Goal: Task Accomplishment & Management: Use online tool/utility

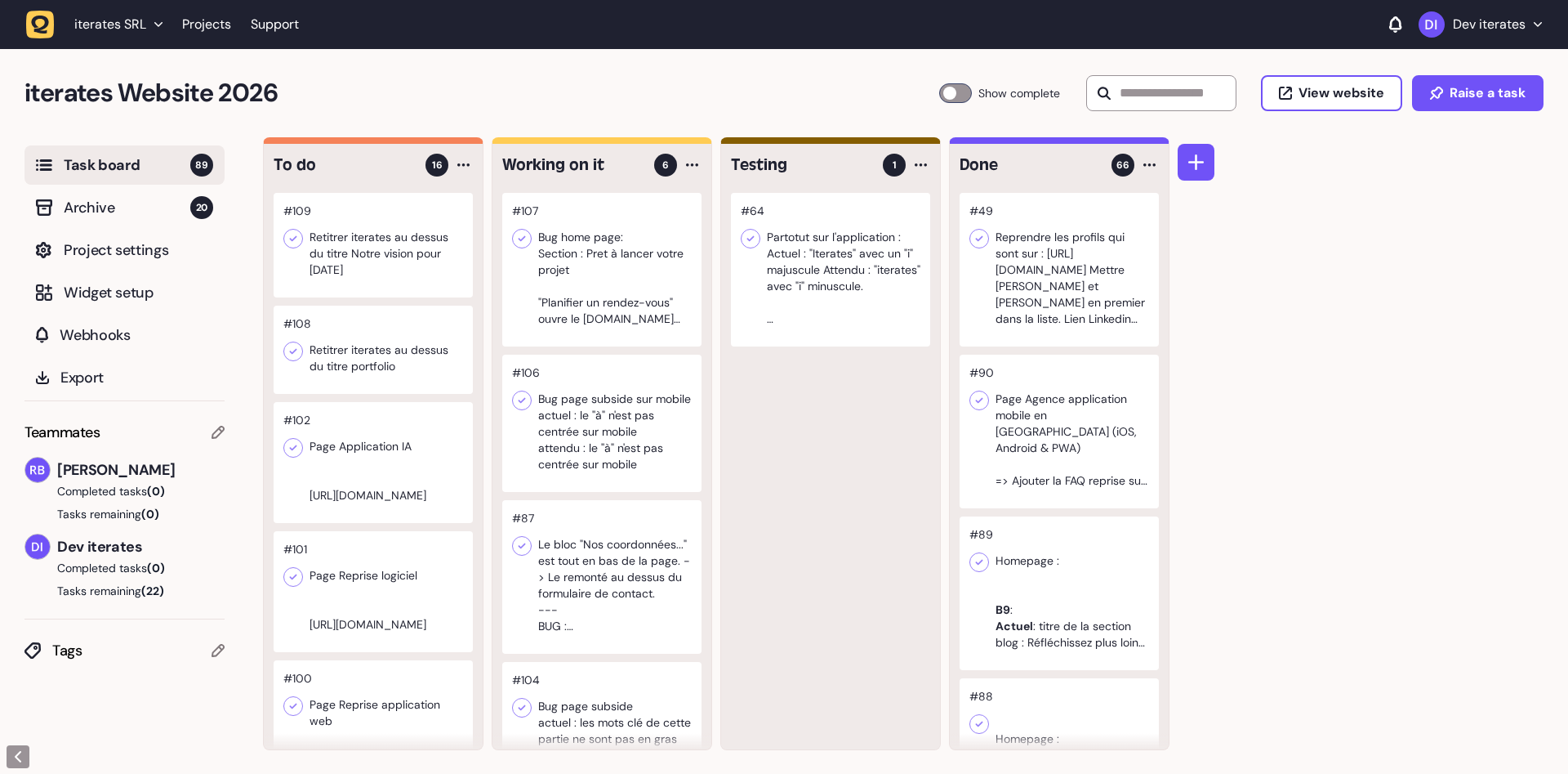
click at [627, 311] on div at bounding box center [602, 270] width 200 height 154
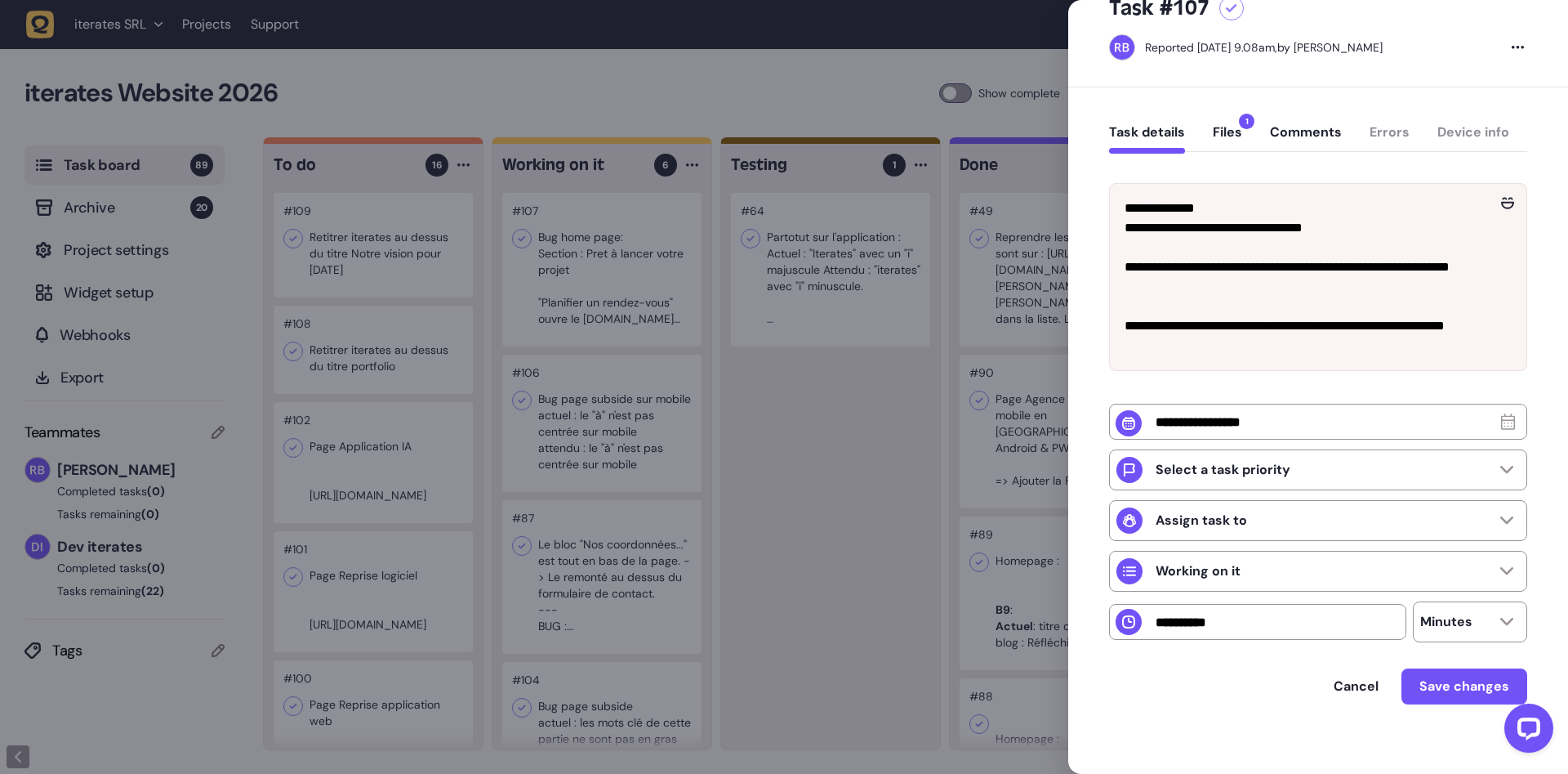
scroll to position [67, 0]
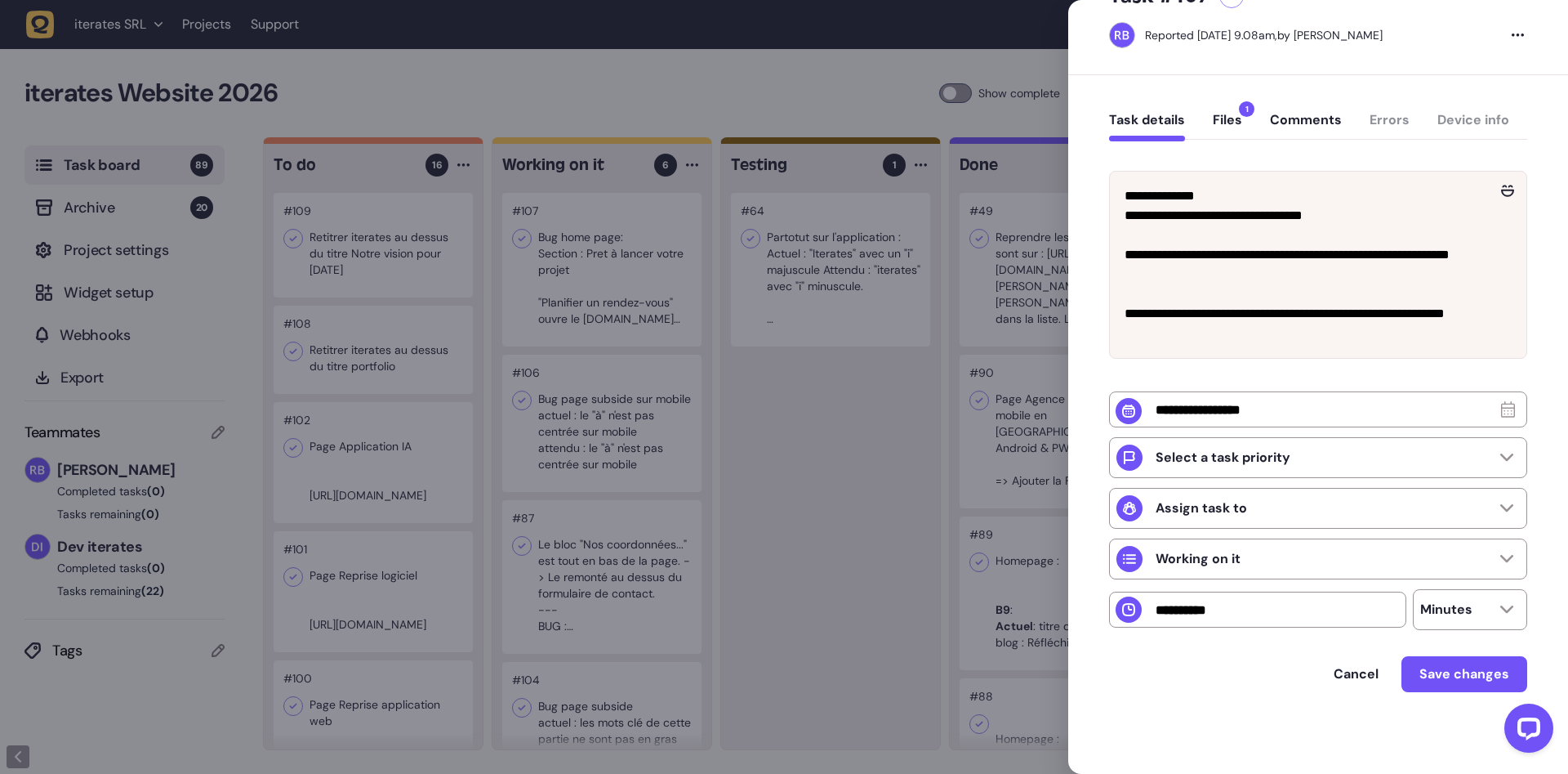
click at [1223, 123] on button "Files 1" at bounding box center [1228, 126] width 29 height 29
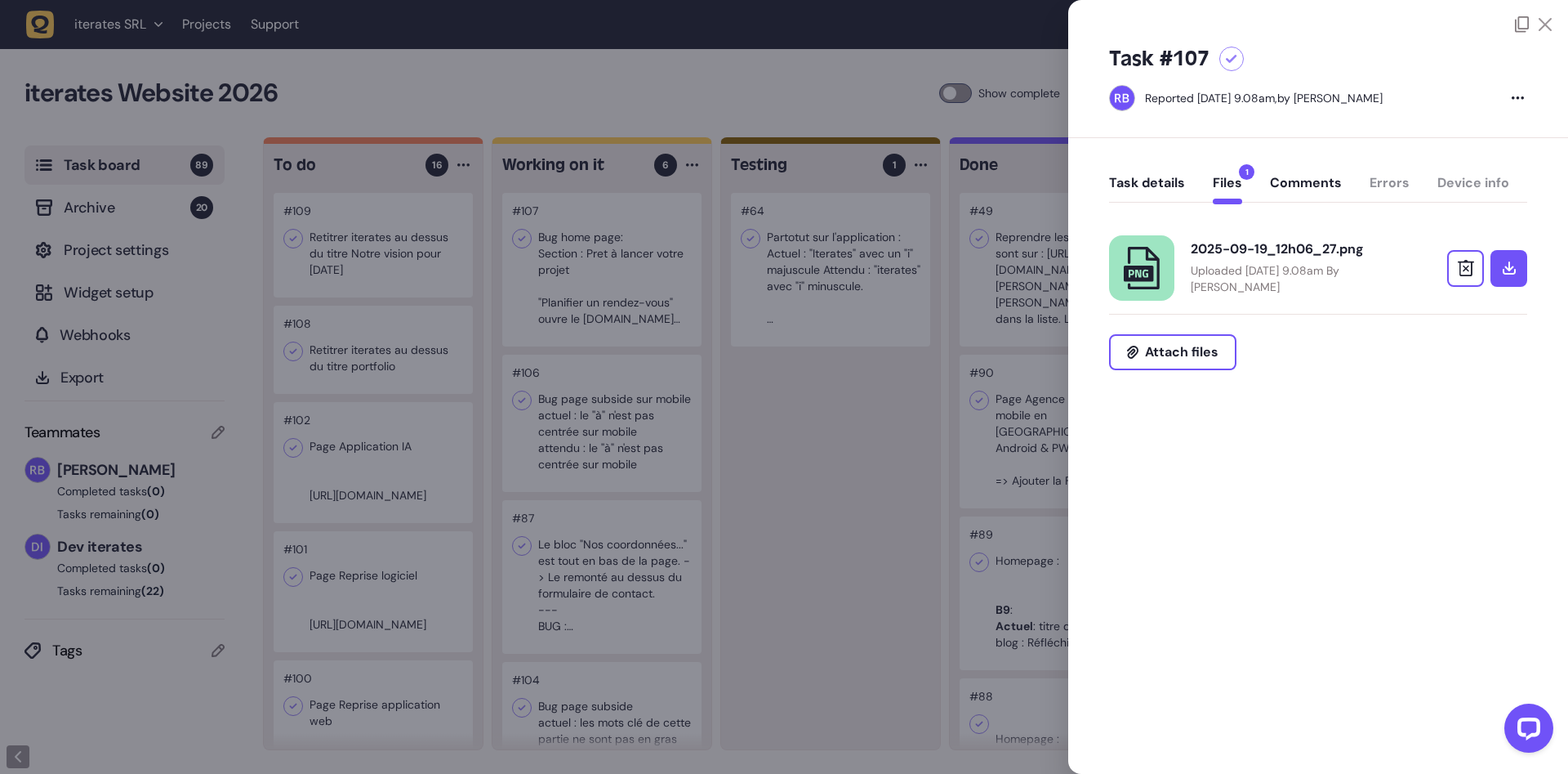
scroll to position [0, 0]
click at [1154, 240] on link at bounding box center [1142, 268] width 66 height 66
click at [1157, 172] on div "Task details Files 1 Comments Errors Device info" at bounding box center [1319, 186] width 418 height 48
click at [837, 416] on div at bounding box center [784, 387] width 1568 height 774
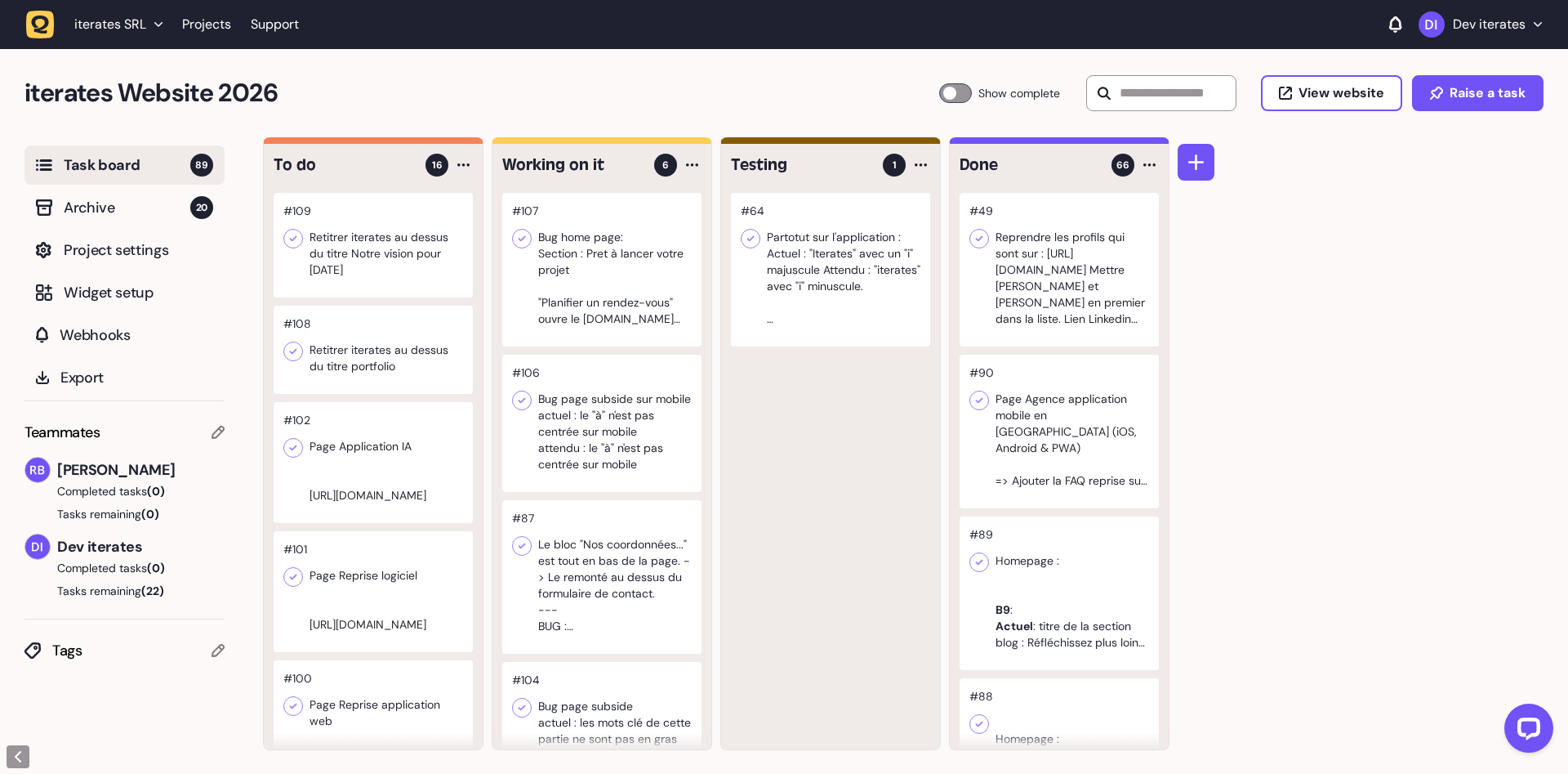
click at [651, 285] on div at bounding box center [602, 270] width 200 height 154
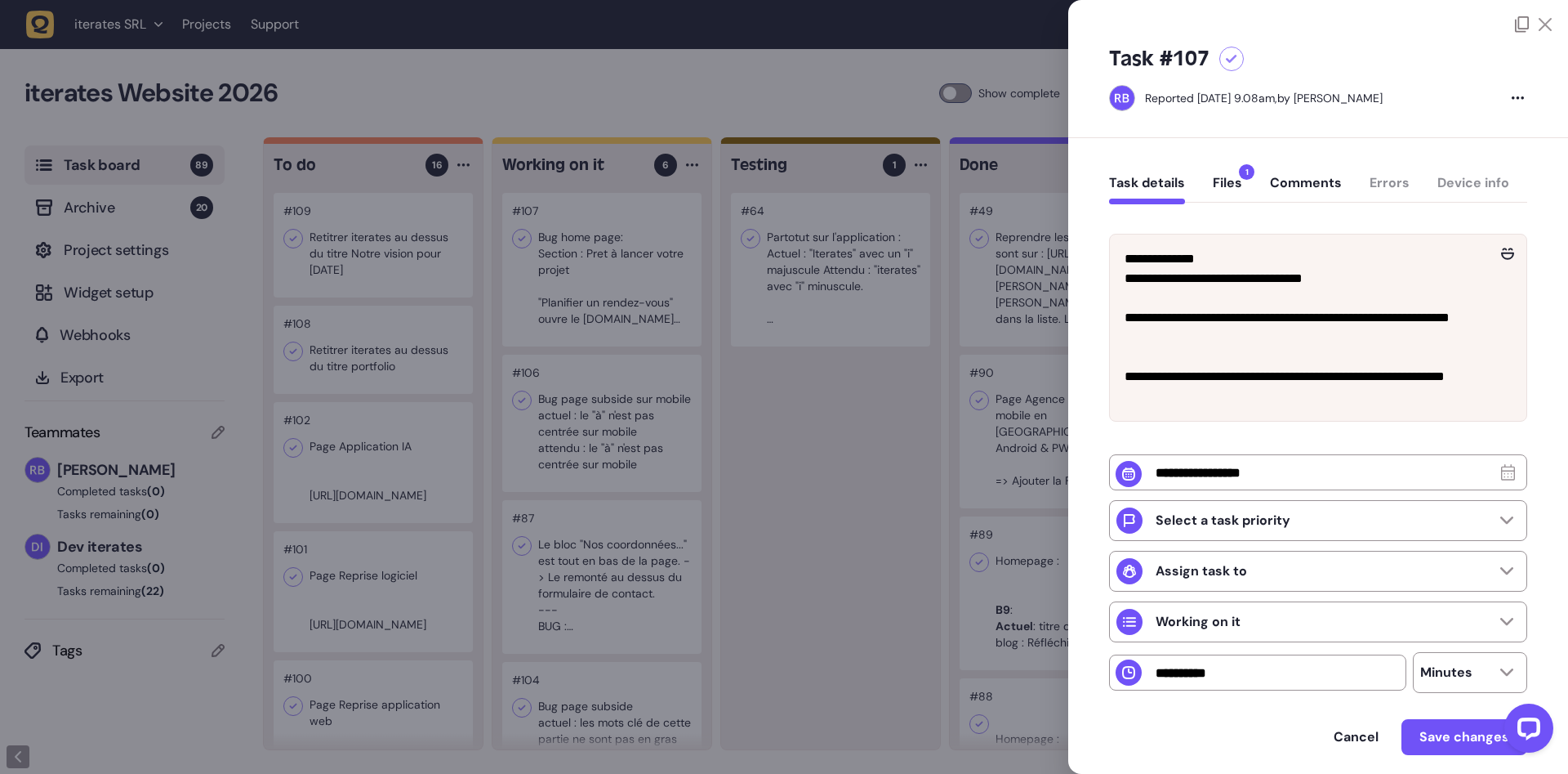
click at [852, 511] on div at bounding box center [784, 387] width 1568 height 774
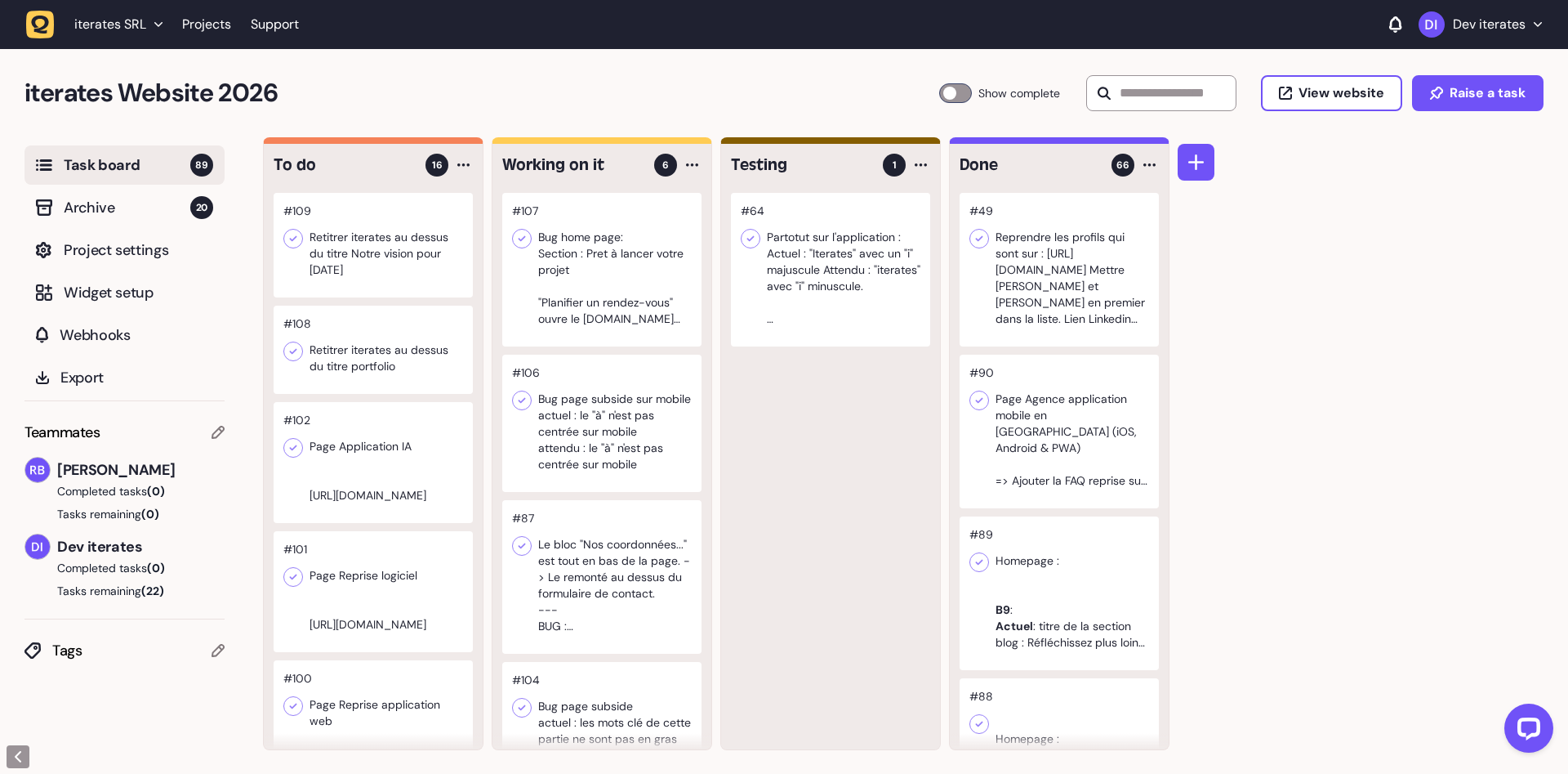
click at [430, 282] on div at bounding box center [373, 245] width 200 height 104
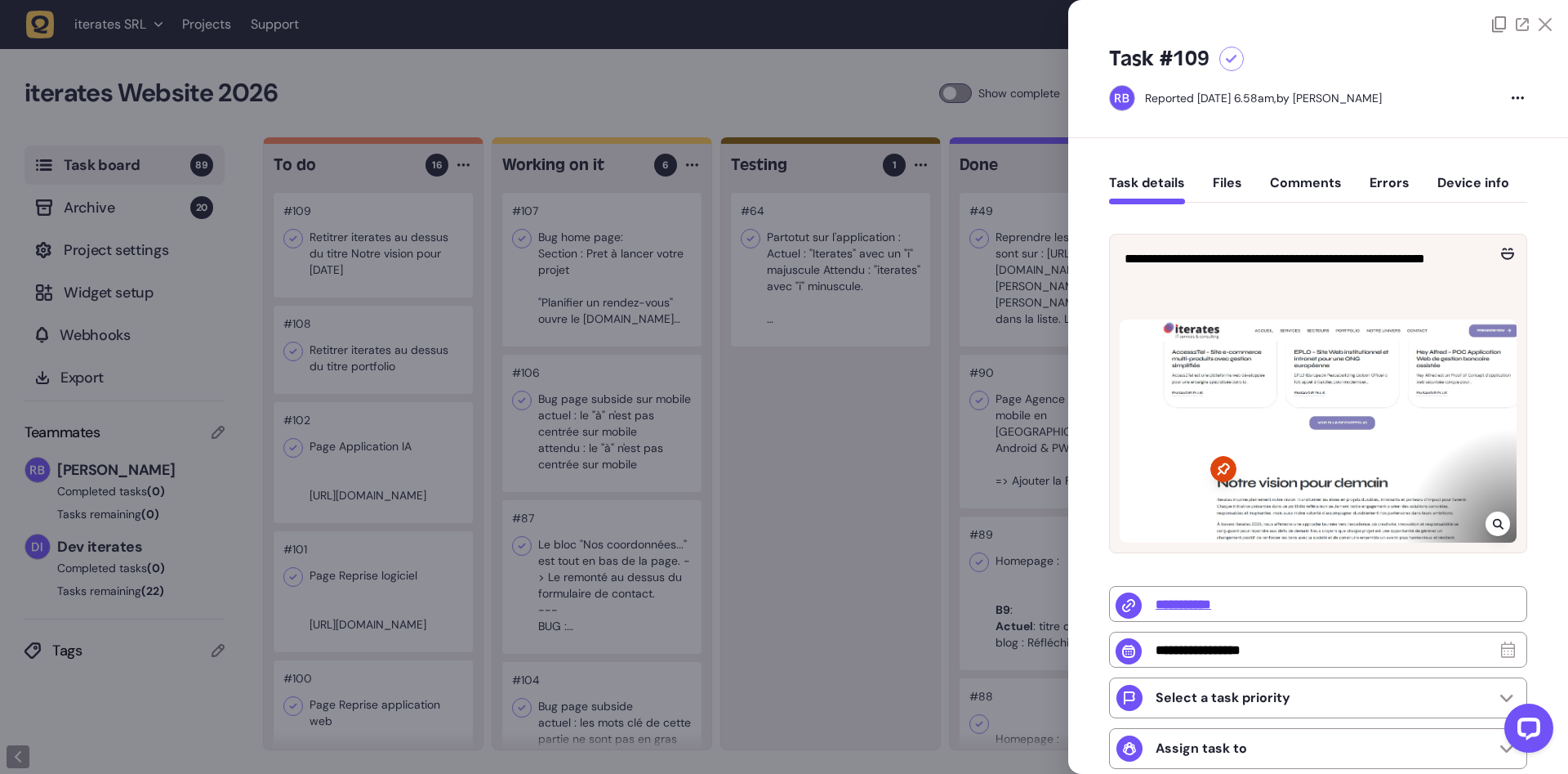
click at [871, 545] on div at bounding box center [784, 387] width 1568 height 774
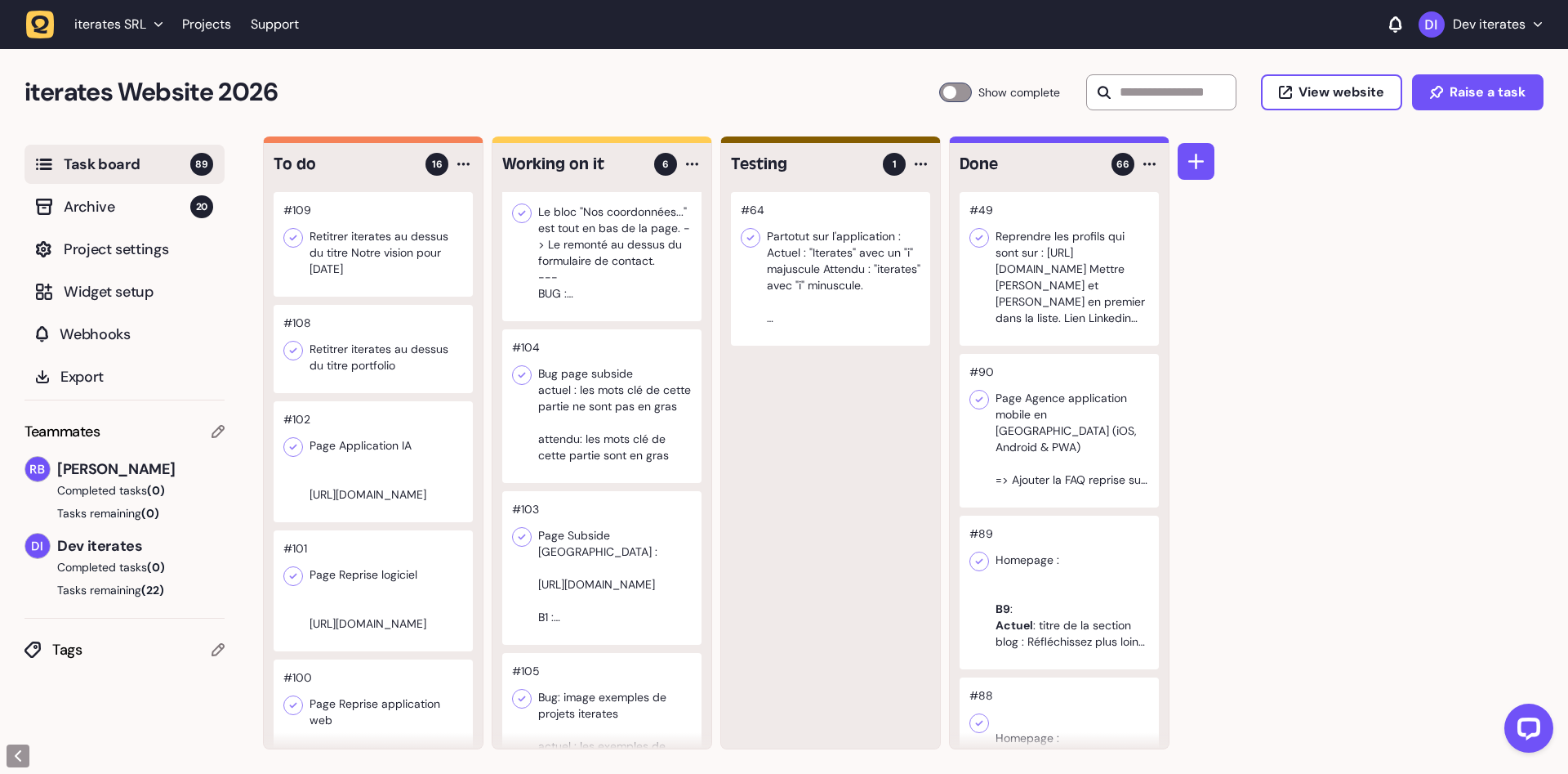
scroll to position [400, 0]
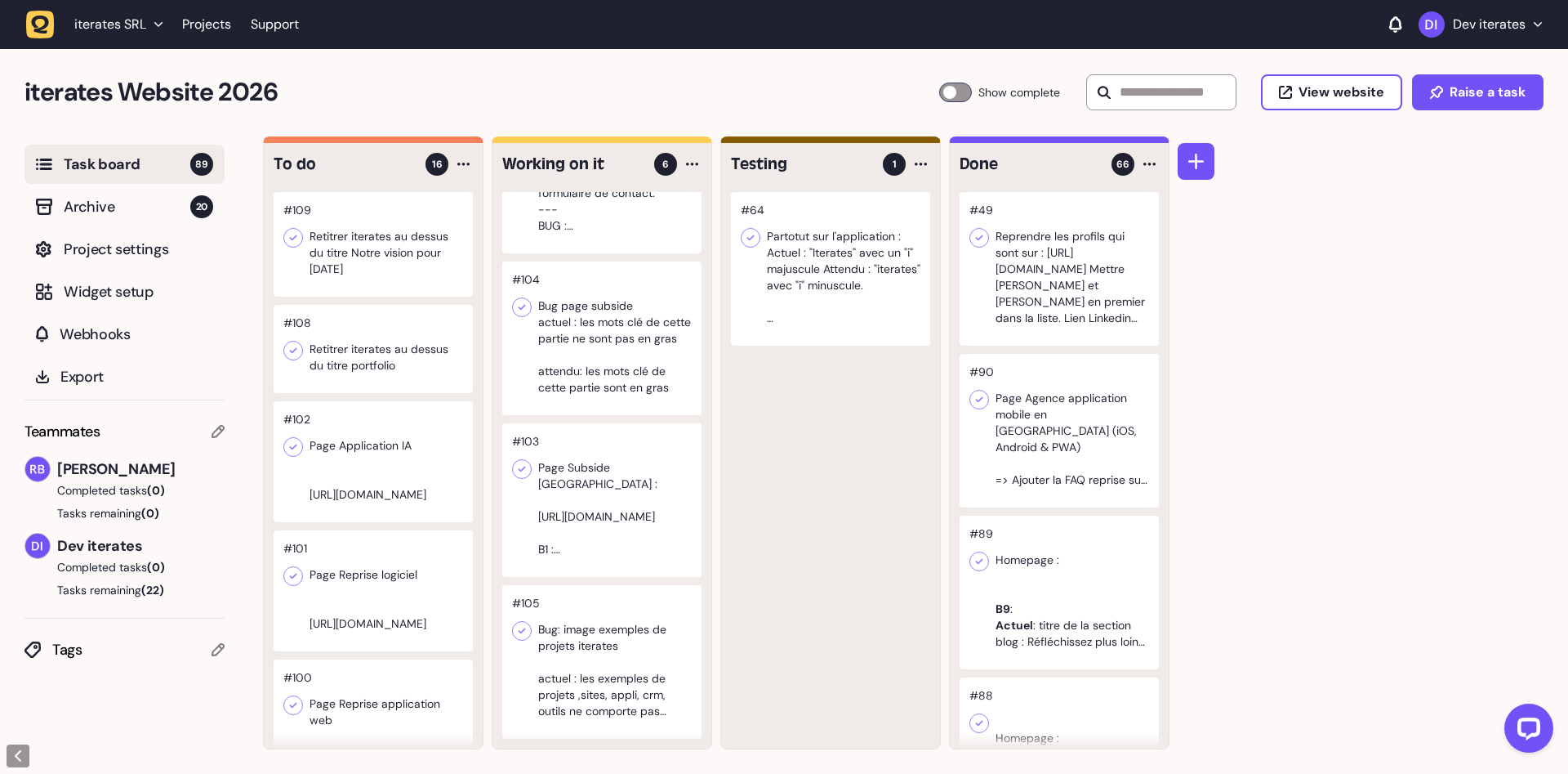
click at [604, 487] on div at bounding box center [602, 500] width 200 height 154
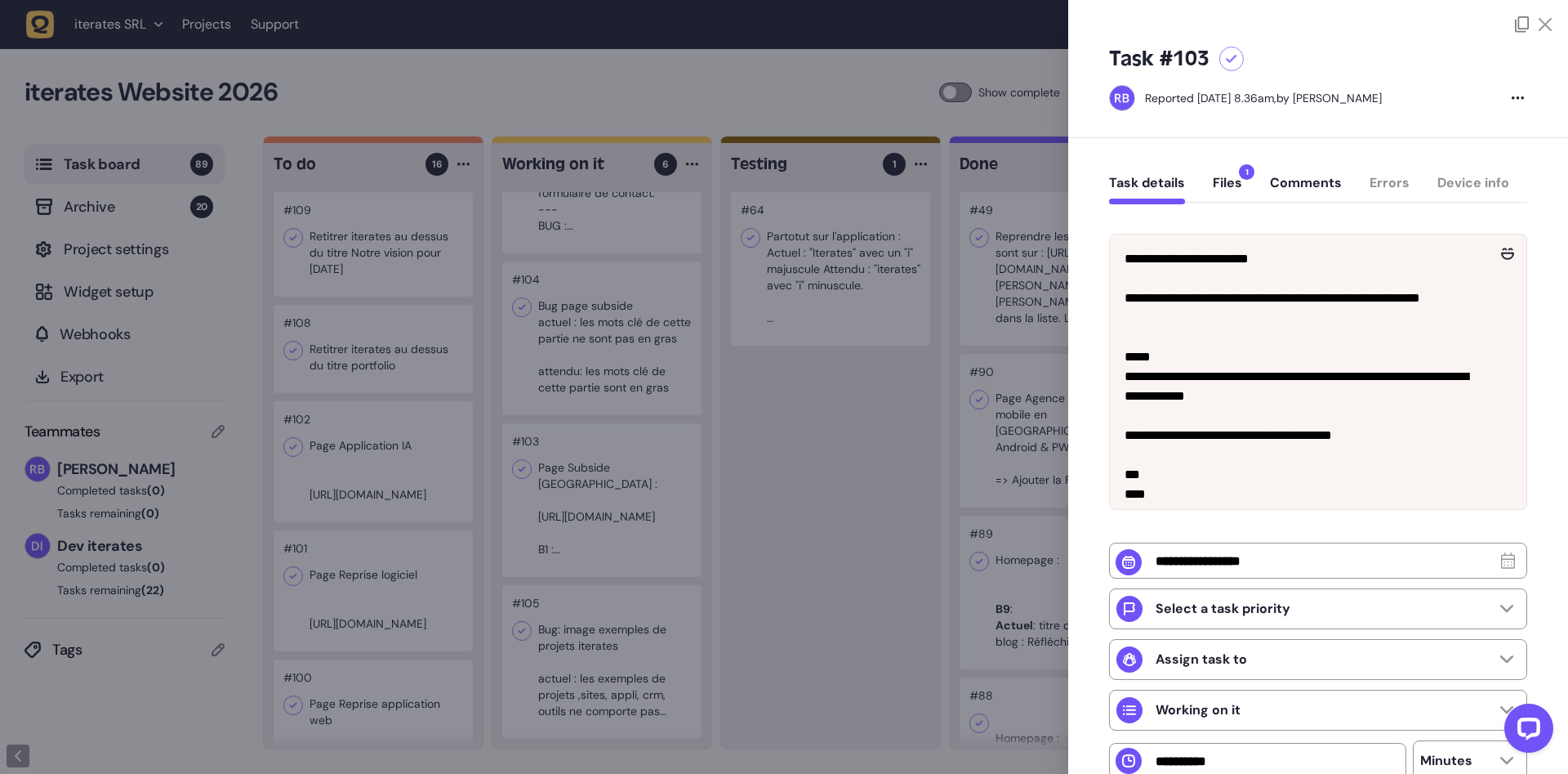
click at [1208, 190] on div "Task details Files 1 Comments Errors Device info" at bounding box center [1319, 186] width 418 height 48
click at [1212, 190] on div "Task details Files 1 Comments Errors Device info" at bounding box center [1319, 186] width 418 height 48
click at [1218, 187] on button "Files 1" at bounding box center [1228, 189] width 29 height 29
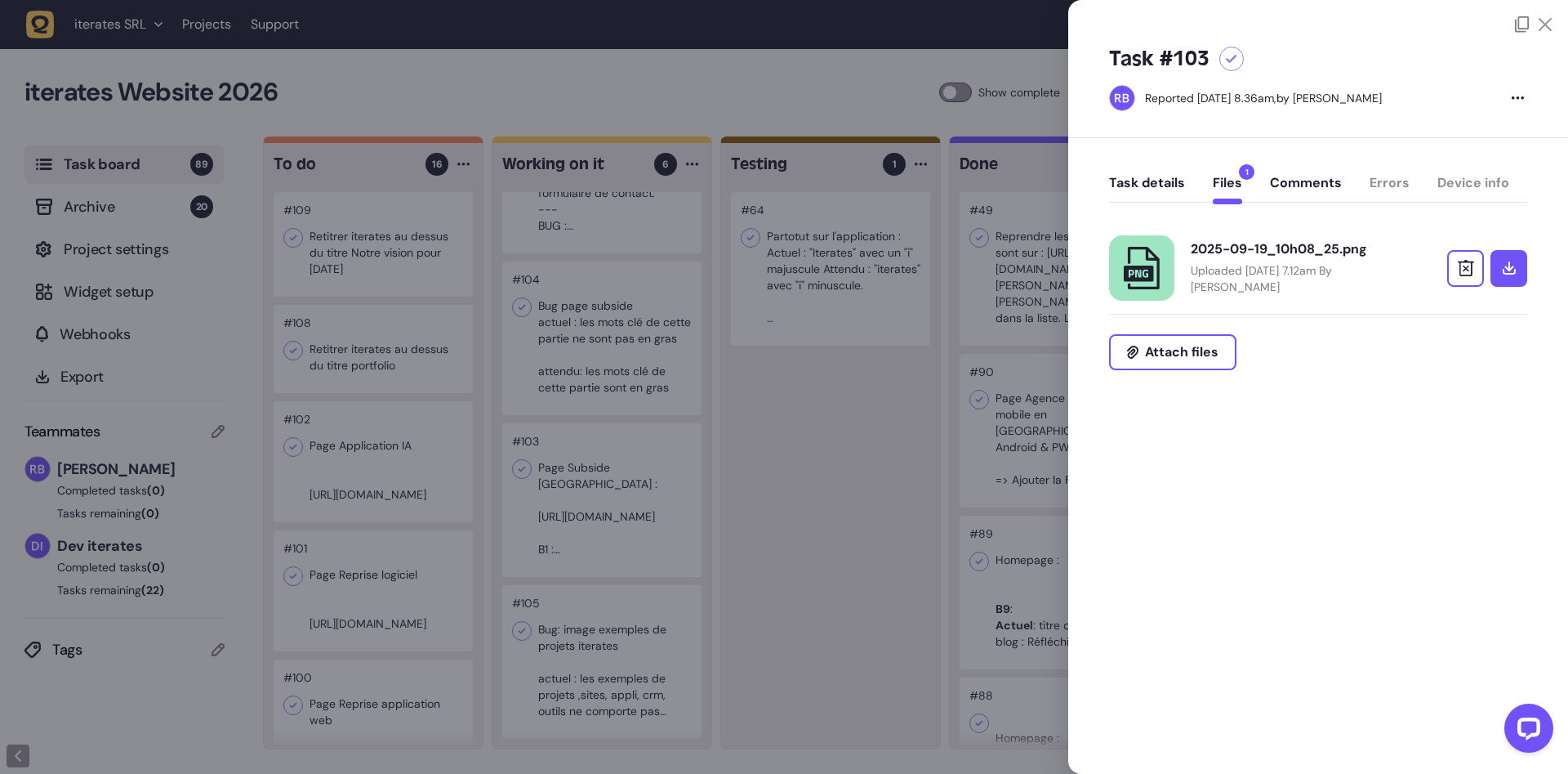
click at [1250, 250] on div "2025-09-19_10h08_25.png" at bounding box center [1297, 249] width 212 height 16
click at [1163, 179] on button "Task details" at bounding box center [1147, 189] width 76 height 29
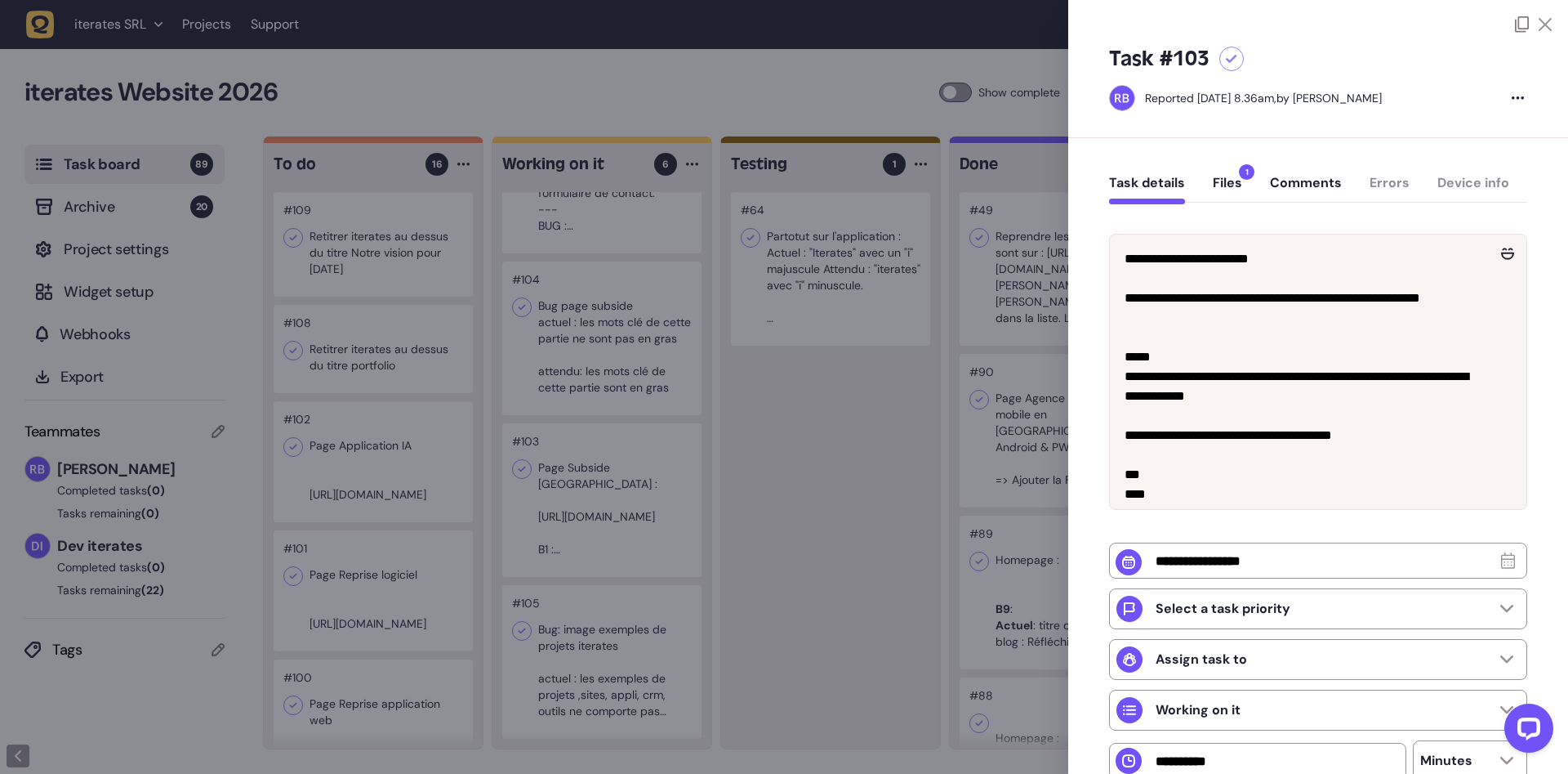
click at [841, 483] on div at bounding box center [784, 387] width 1568 height 774
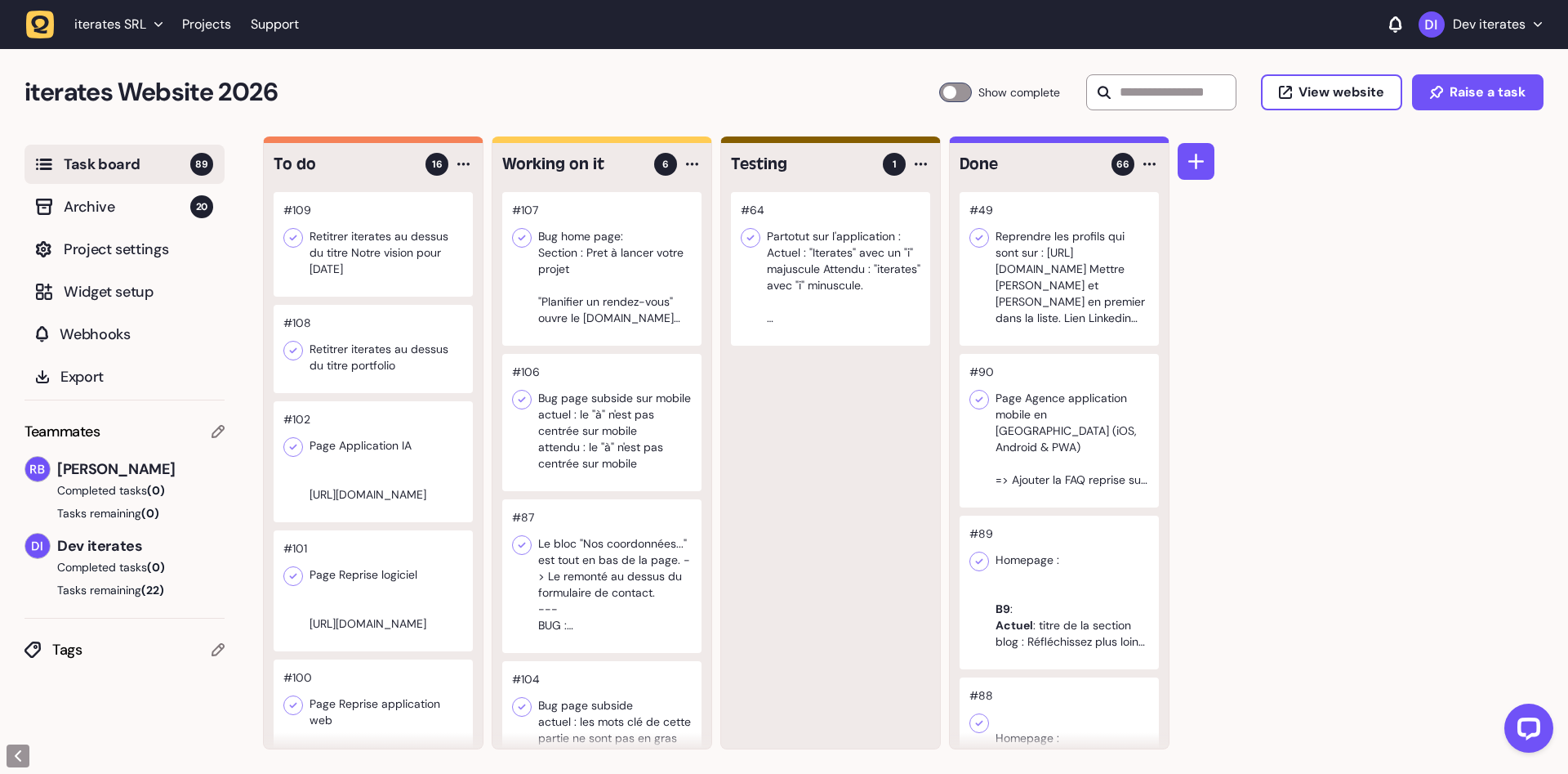
click at [545, 269] on div at bounding box center [602, 269] width 200 height 154
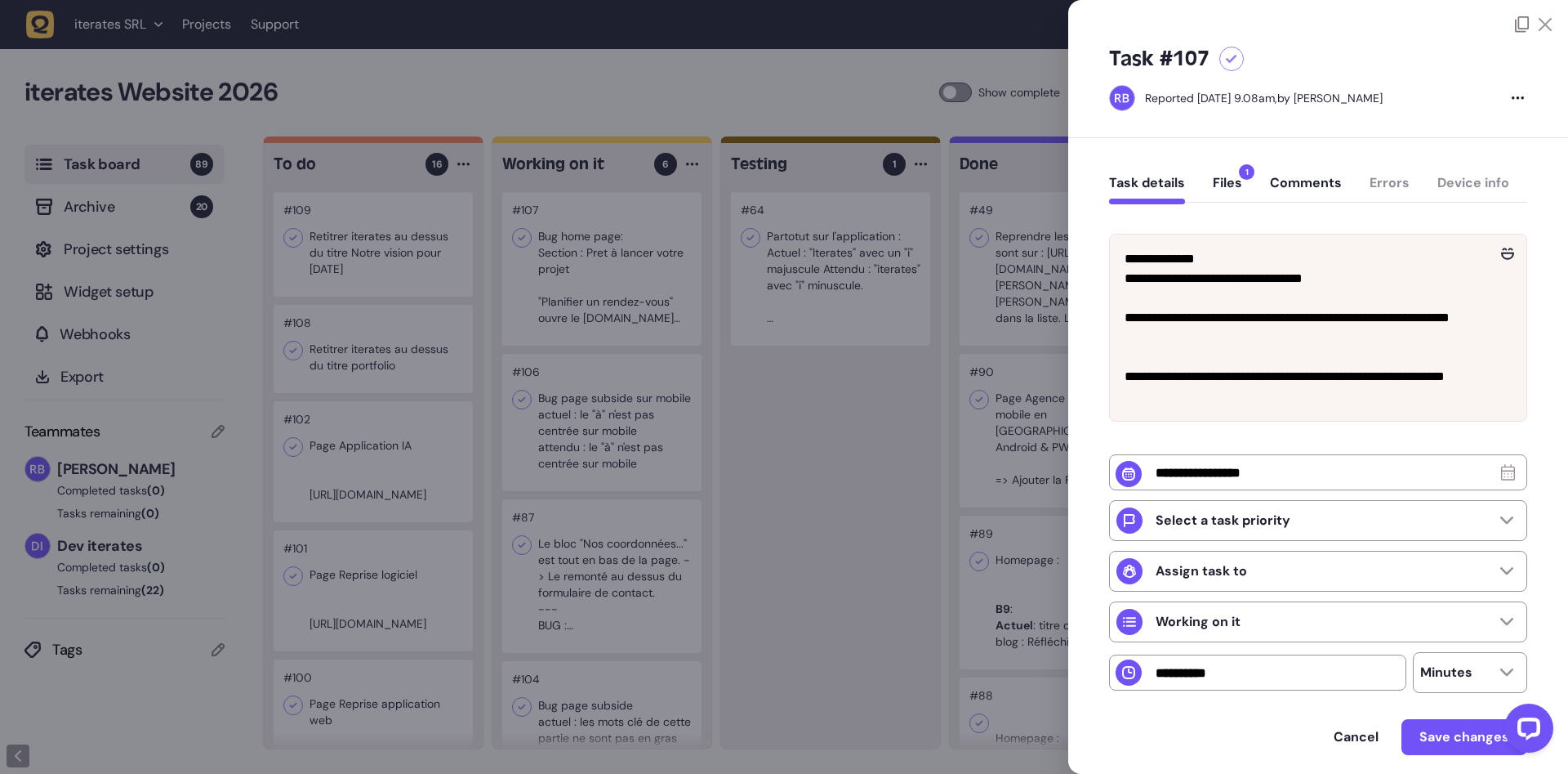
click at [810, 554] on div at bounding box center [784, 387] width 1568 height 774
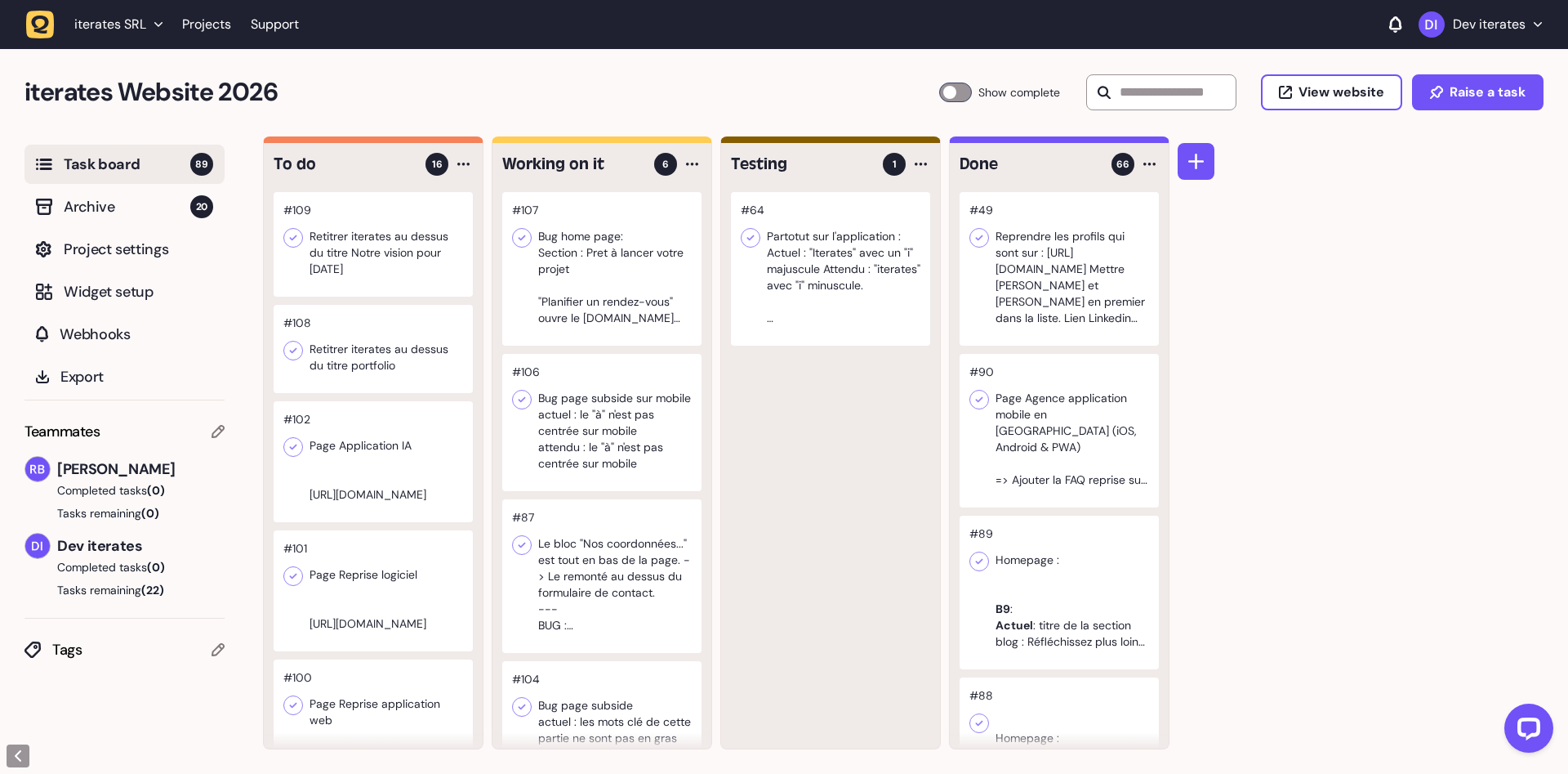
click at [596, 314] on div at bounding box center [602, 269] width 200 height 154
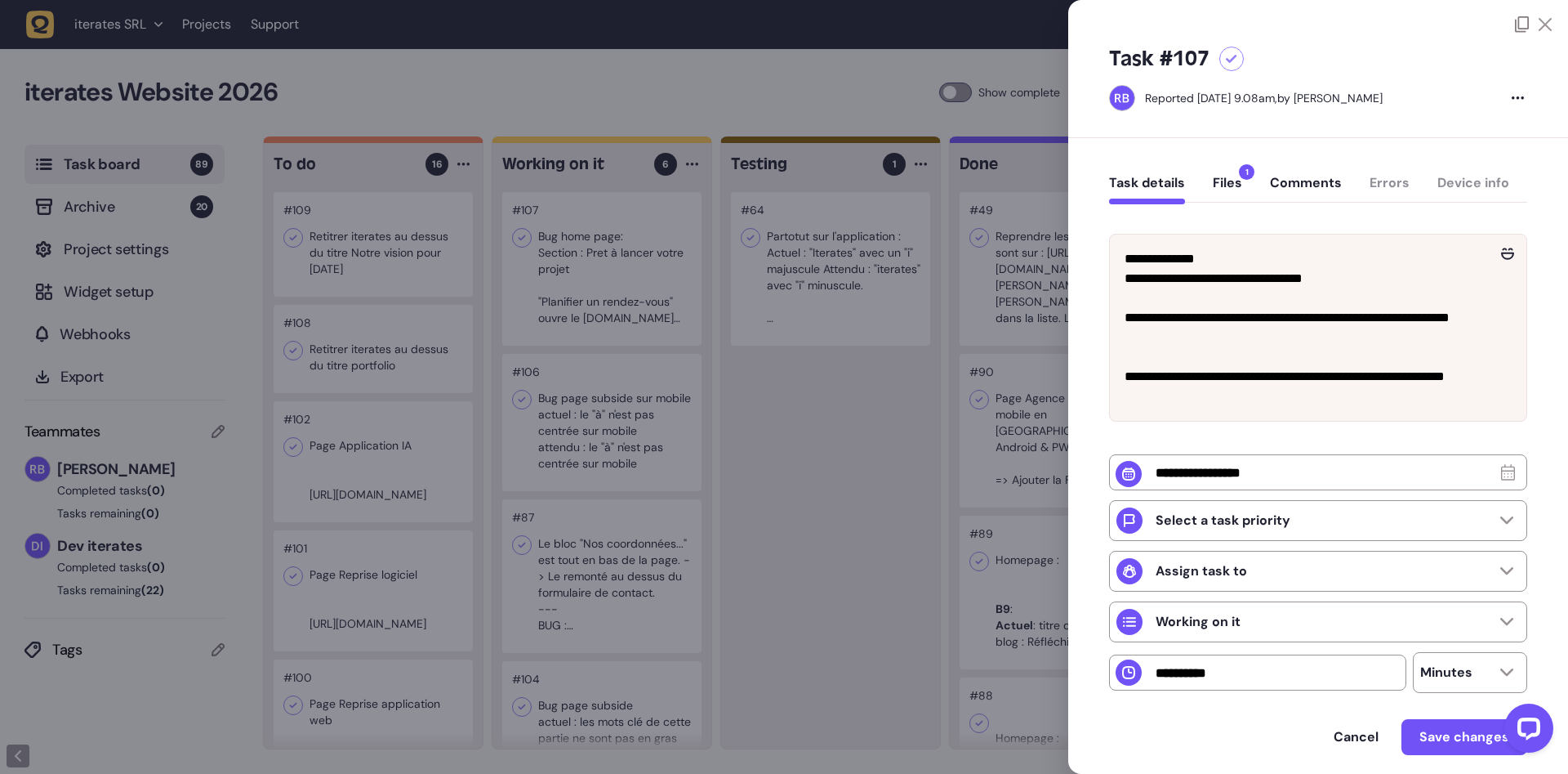
click at [875, 485] on div at bounding box center [784, 387] width 1568 height 774
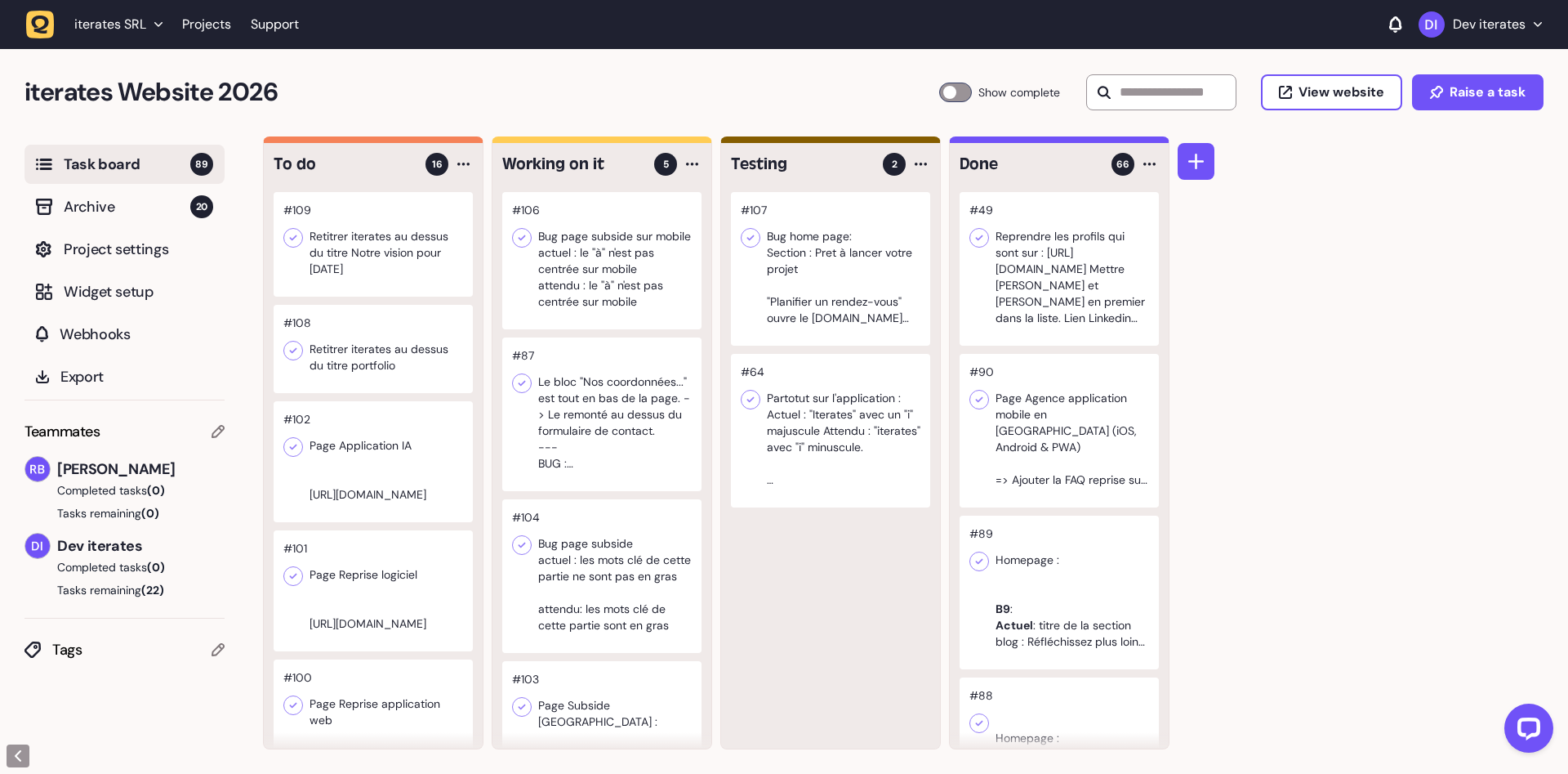
click at [615, 259] on div at bounding box center [602, 261] width 200 height 137
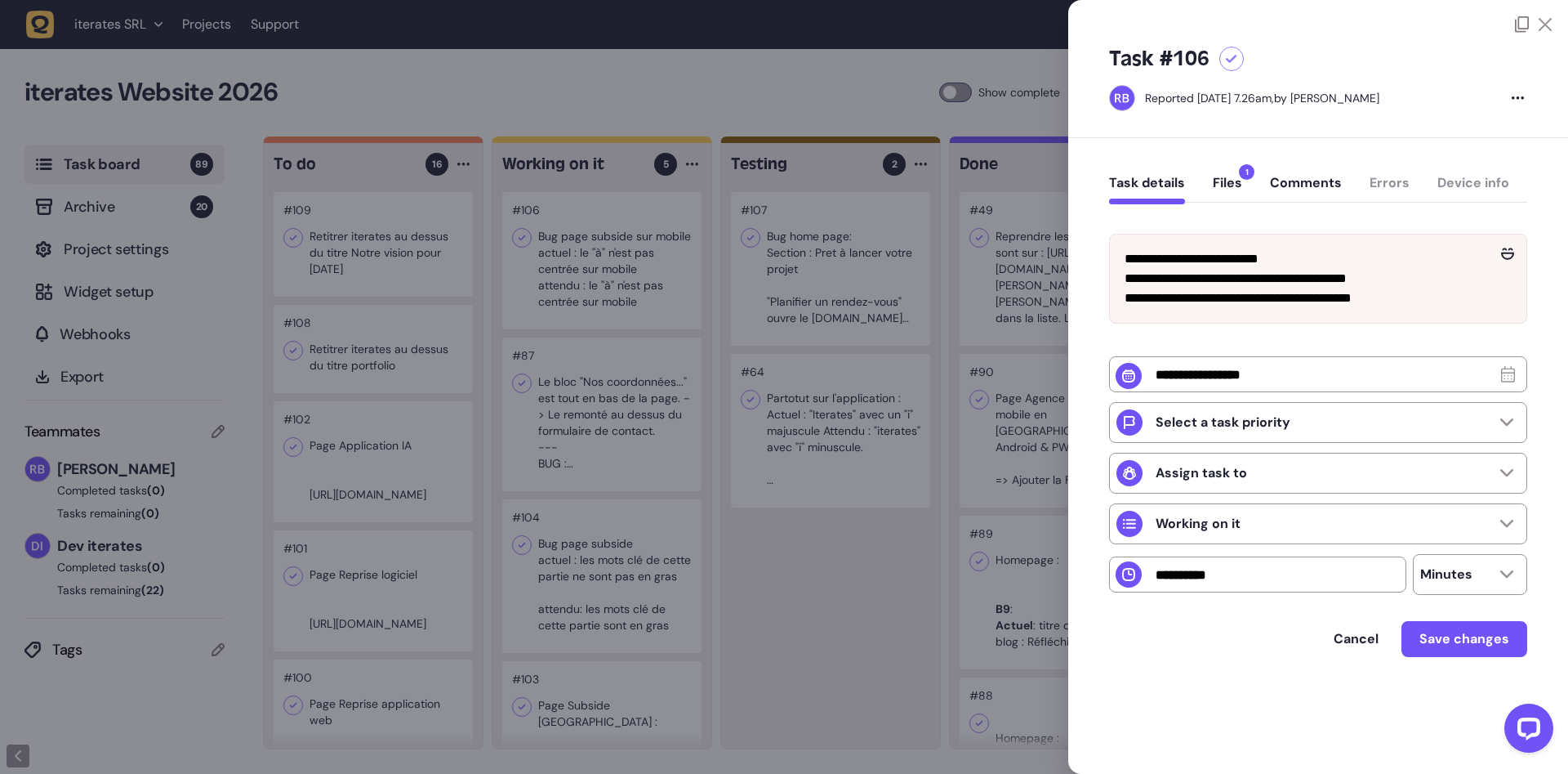
click at [1239, 181] on button "Files 1" at bounding box center [1228, 189] width 29 height 29
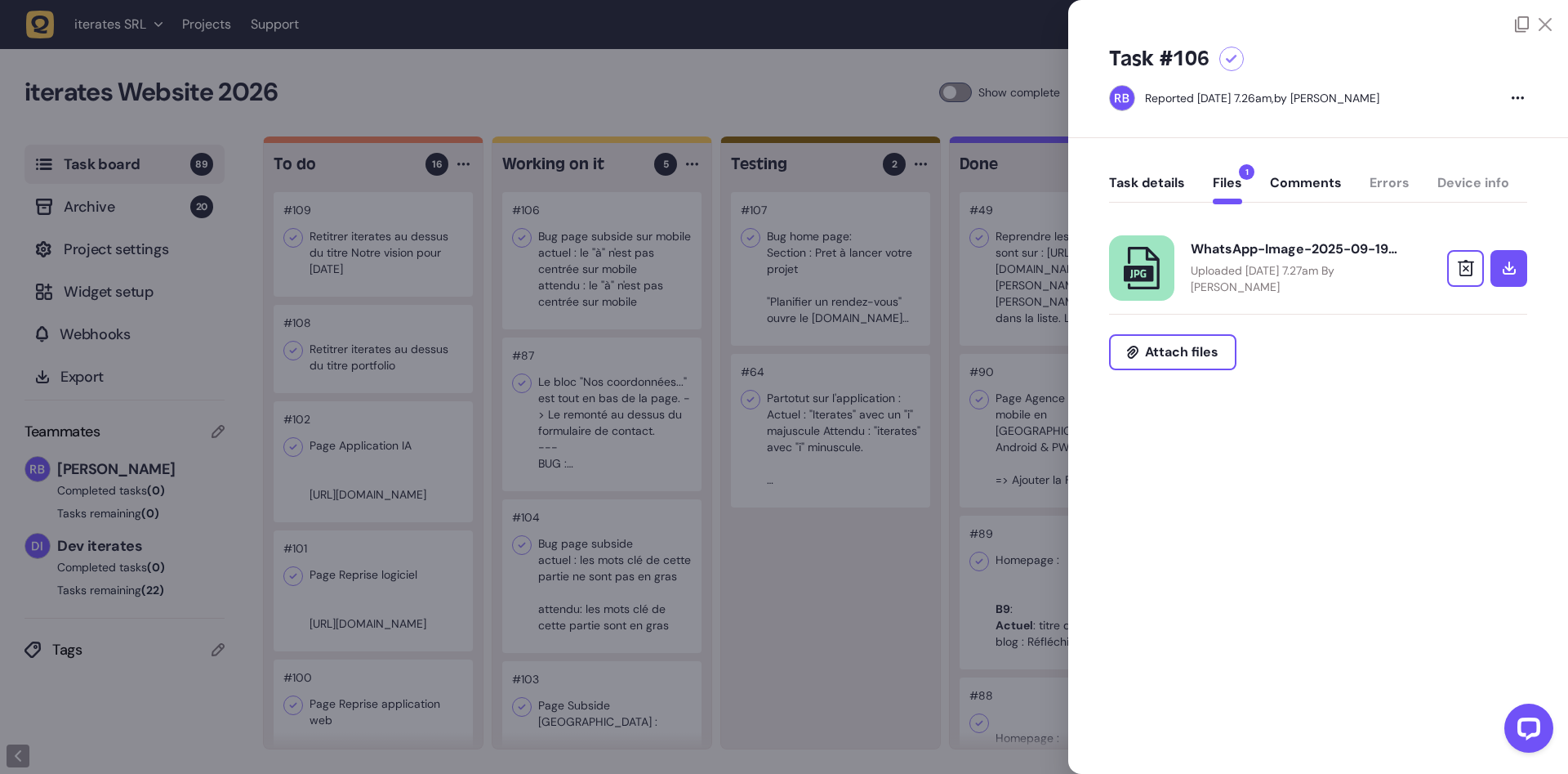
click at [1264, 246] on div "WhatsApp-Image-2025-09-19-at-10.25.12_d64eda60.jpg" at bounding box center [1297, 249] width 212 height 16
click at [1119, 193] on button "Task details" at bounding box center [1147, 189] width 76 height 29
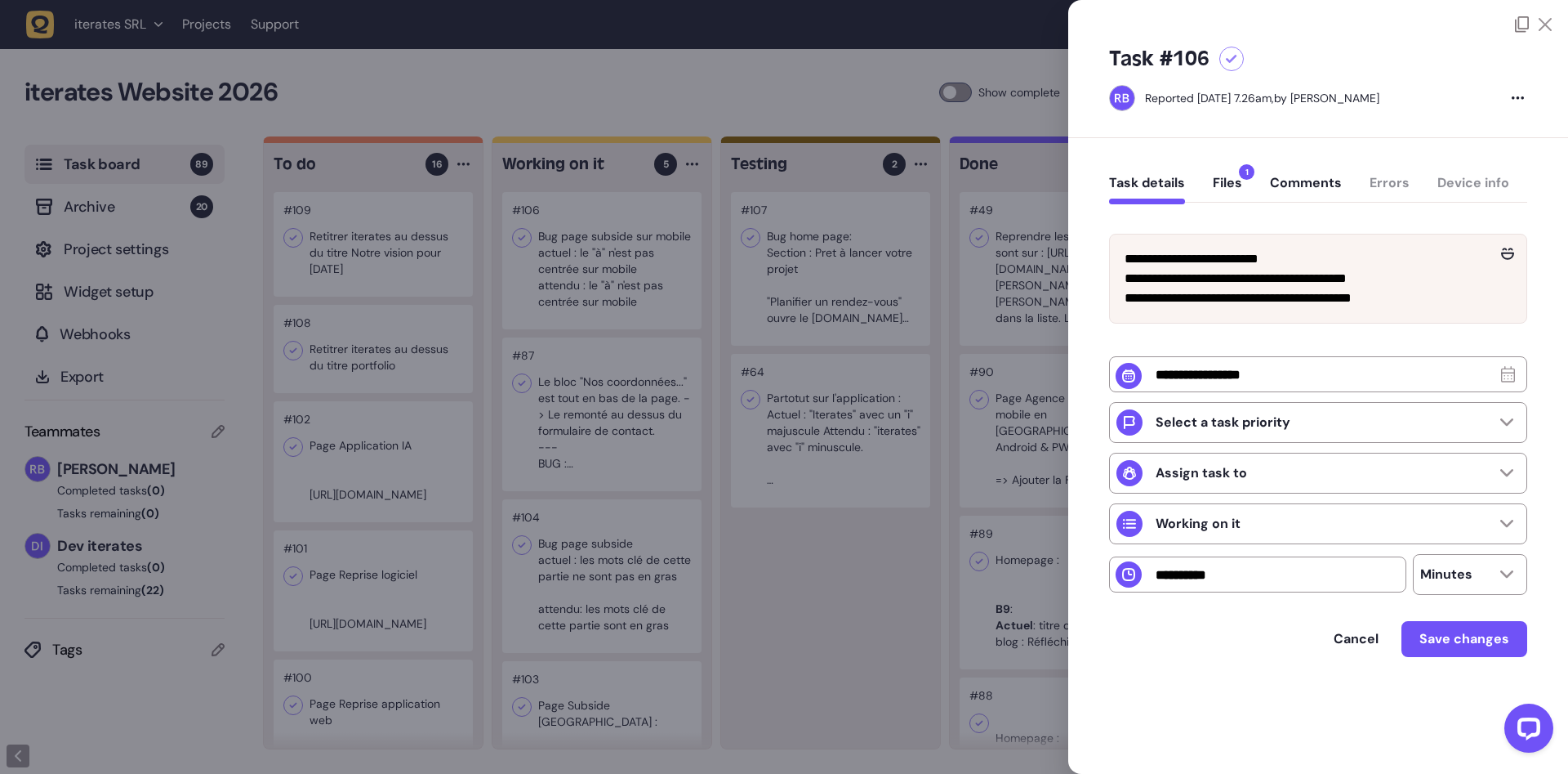
click at [874, 60] on div at bounding box center [784, 387] width 1568 height 774
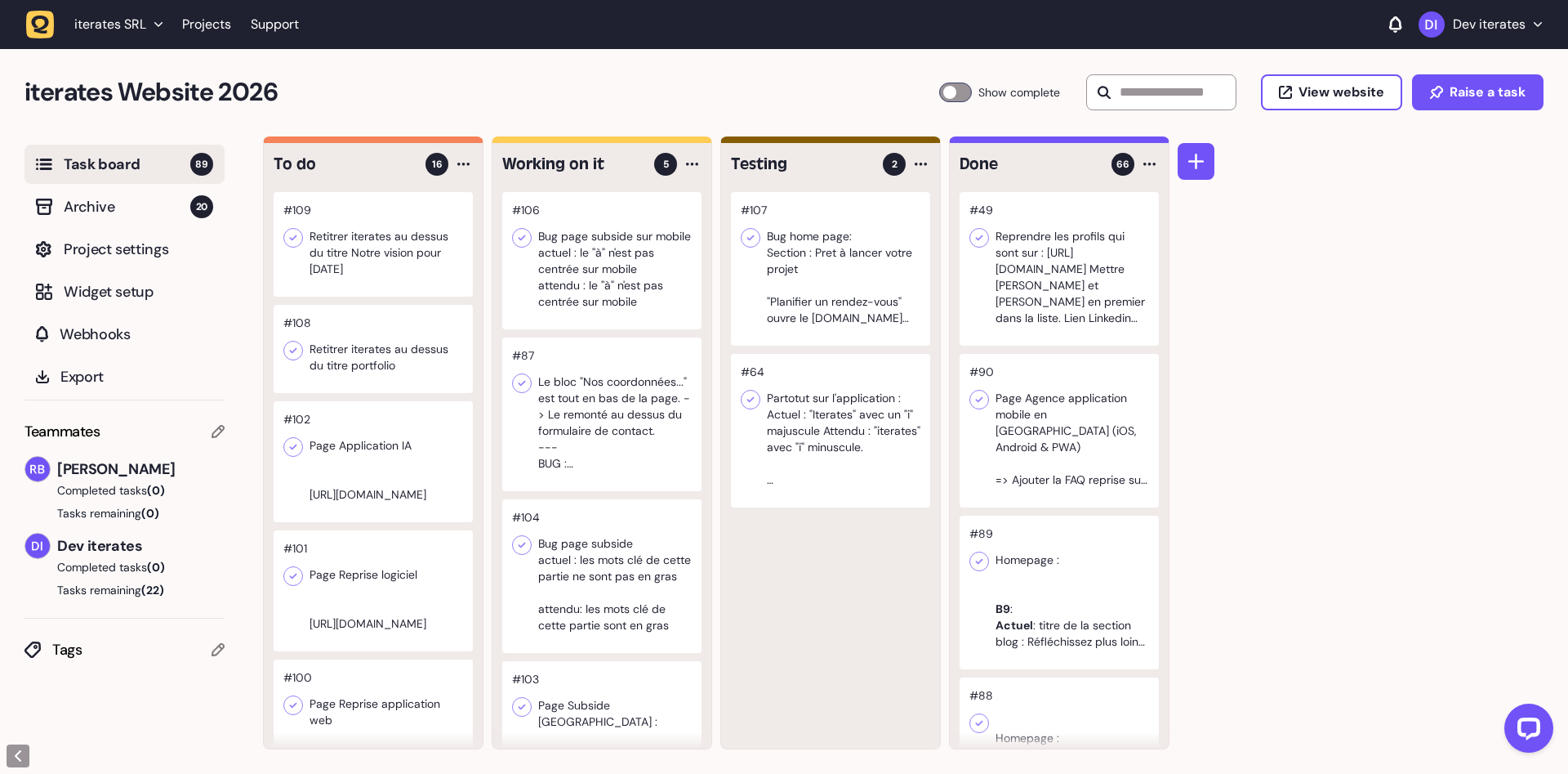
click at [637, 431] on div at bounding box center [602, 415] width 200 height 154
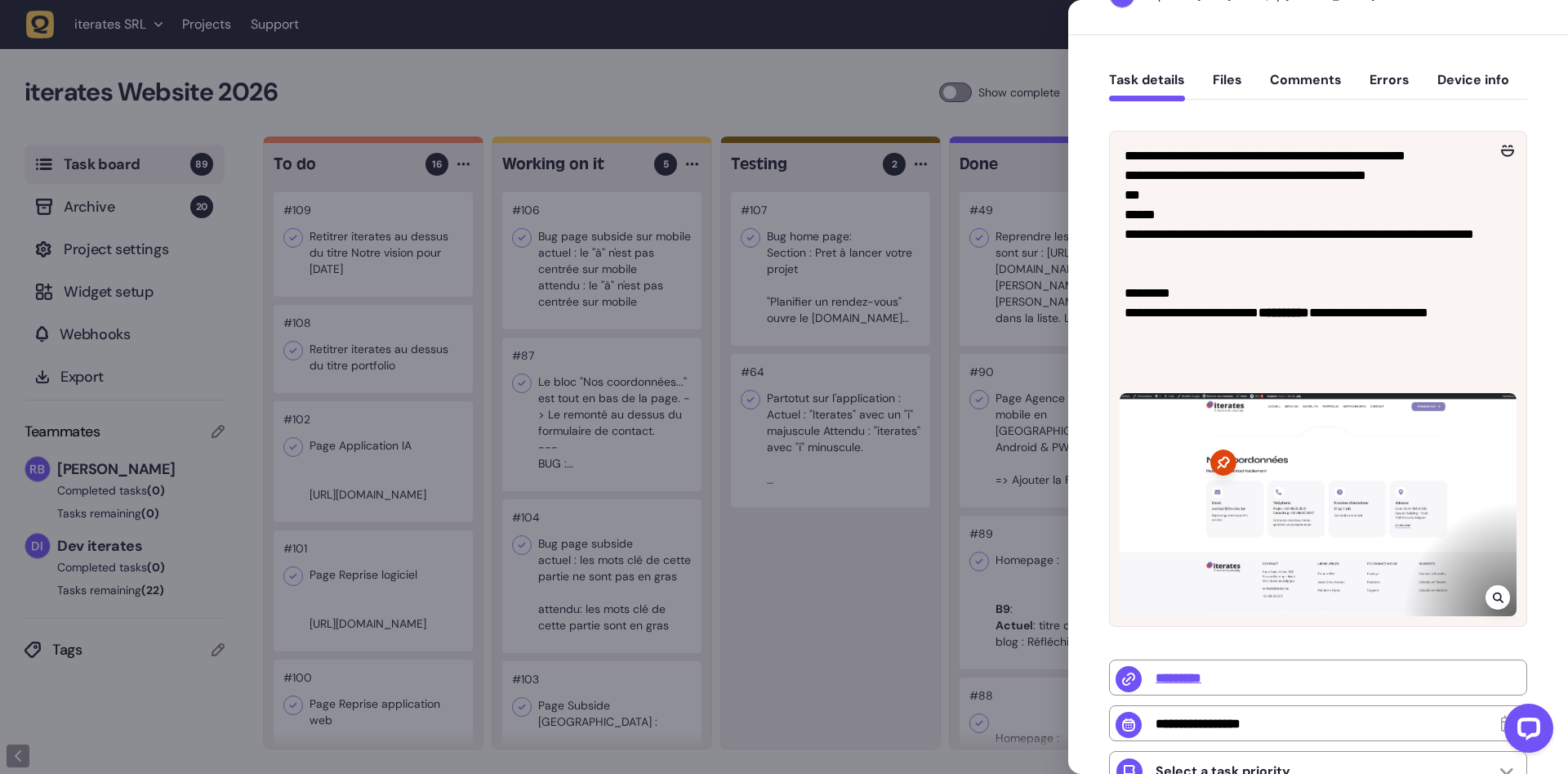
scroll to position [423, 0]
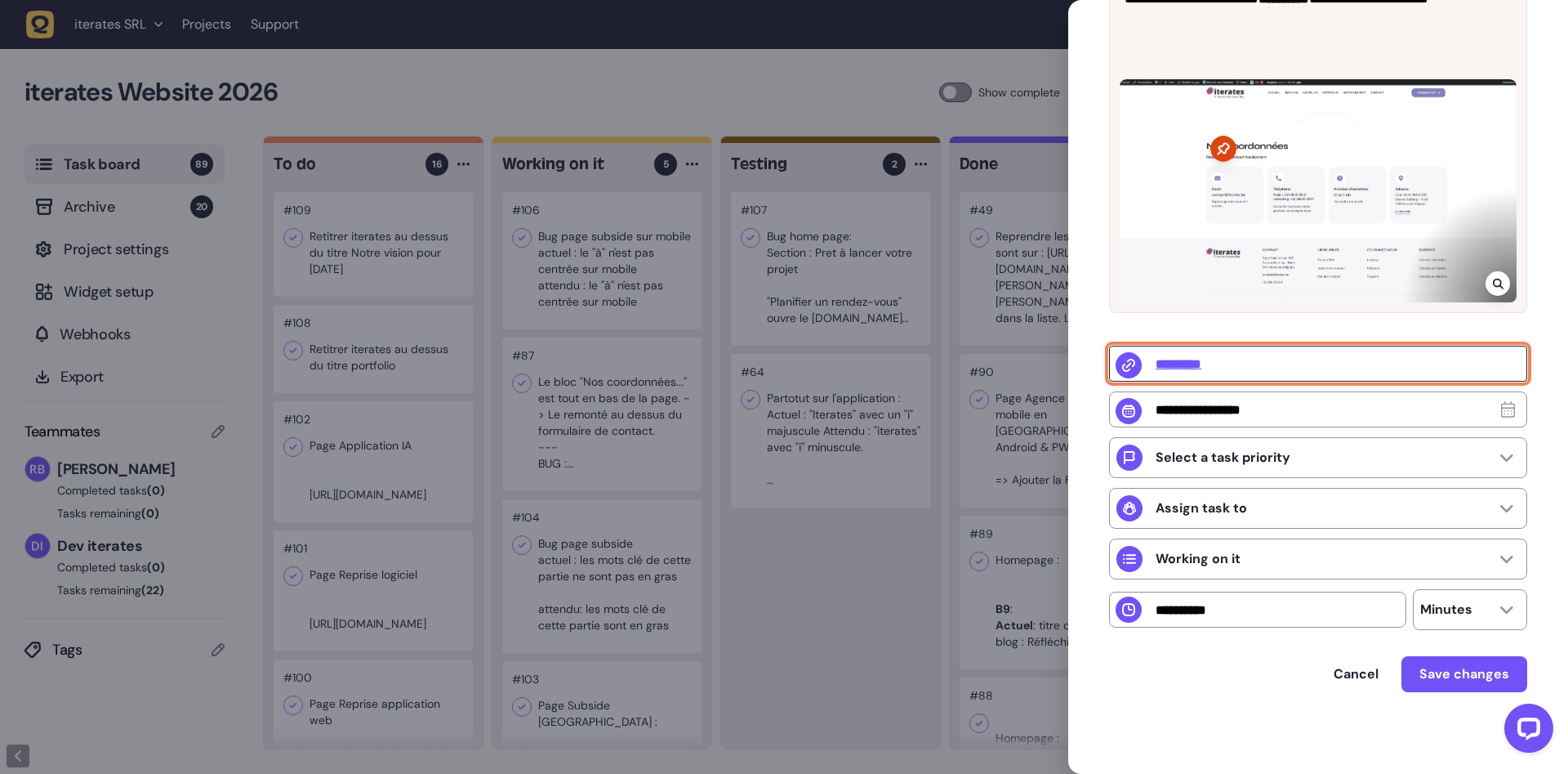
click at [1171, 360] on input "*********" at bounding box center [1319, 363] width 418 height 36
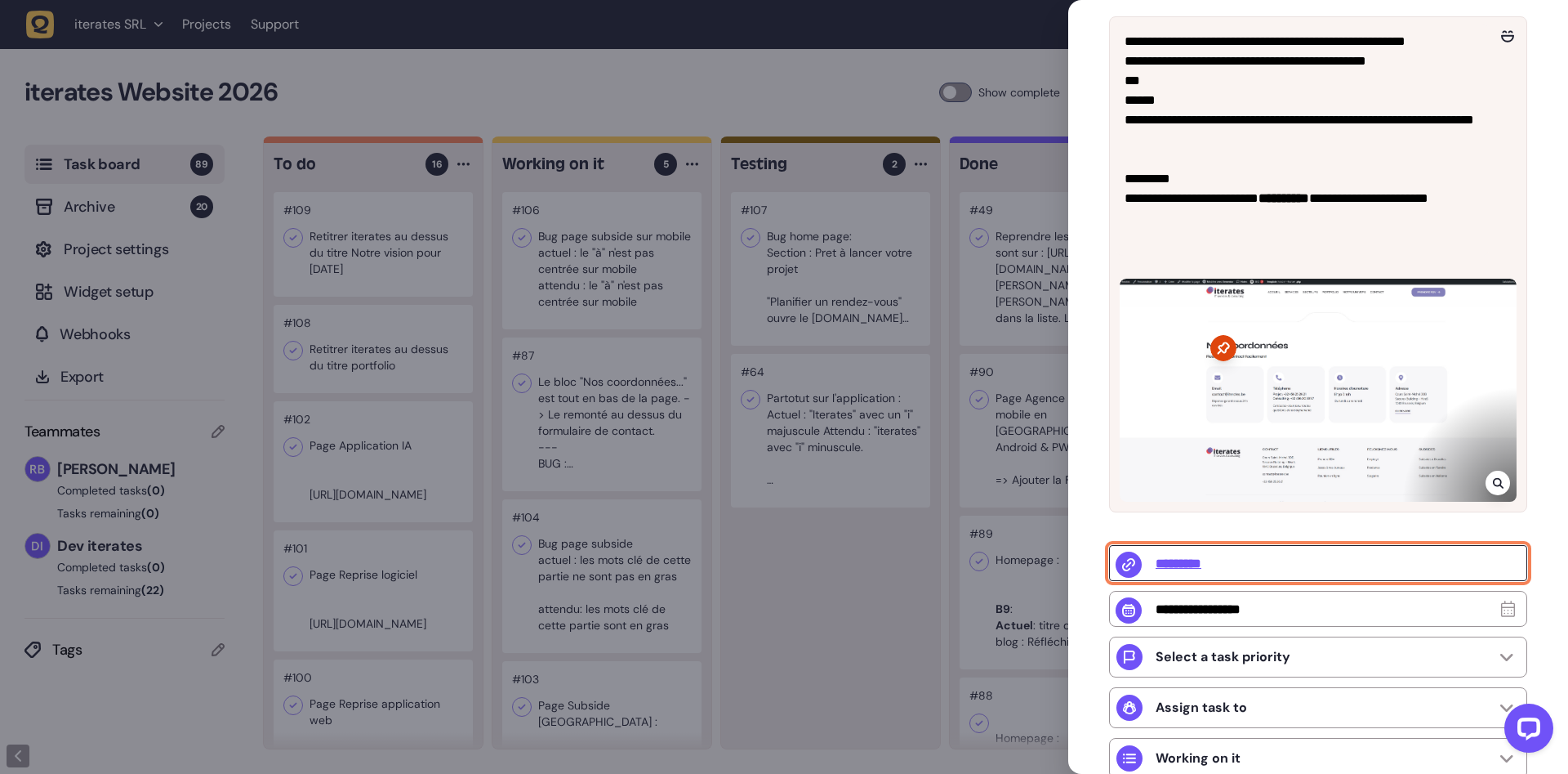
scroll to position [114, 0]
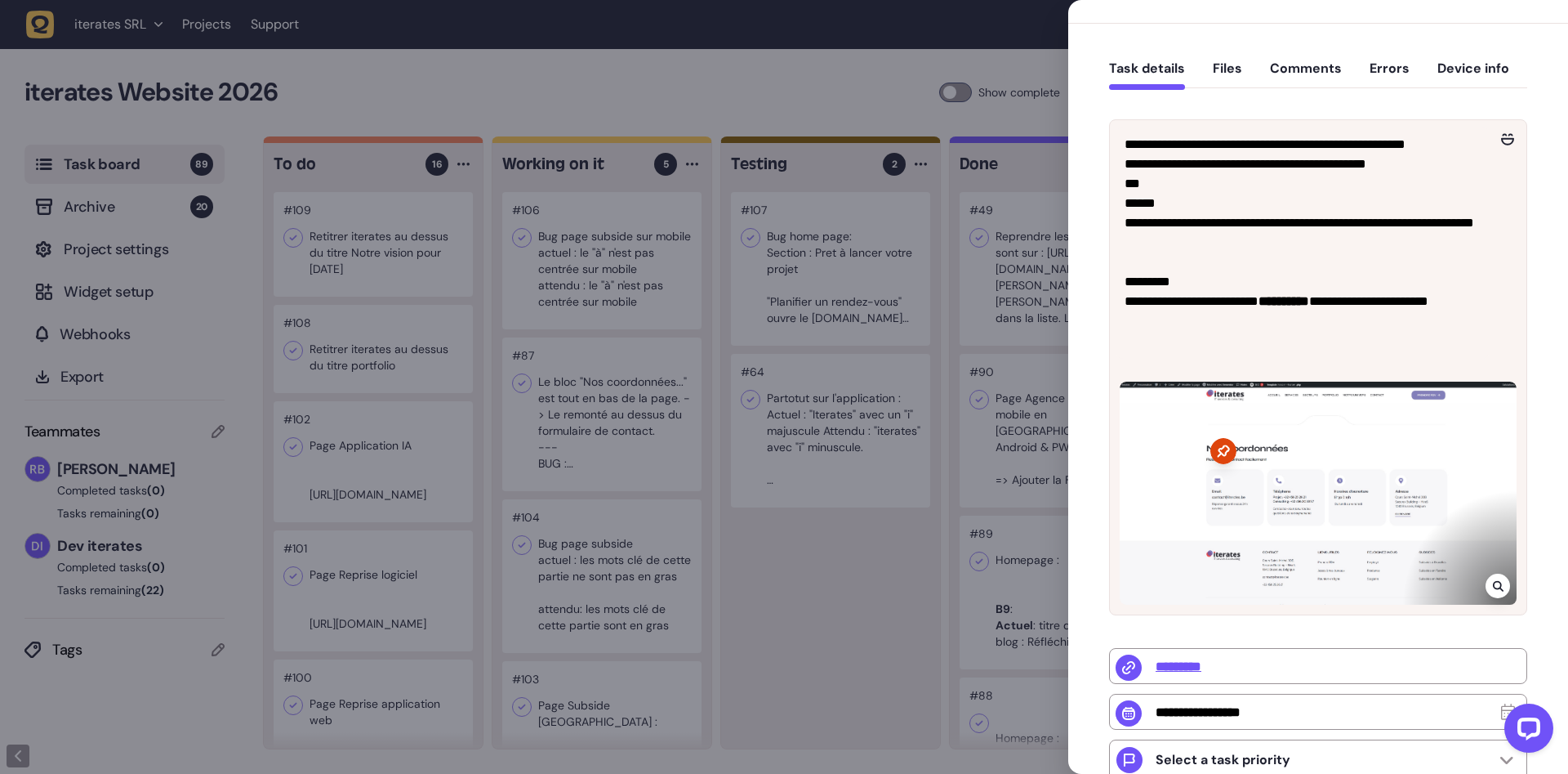
click at [864, 599] on div at bounding box center [784, 387] width 1568 height 774
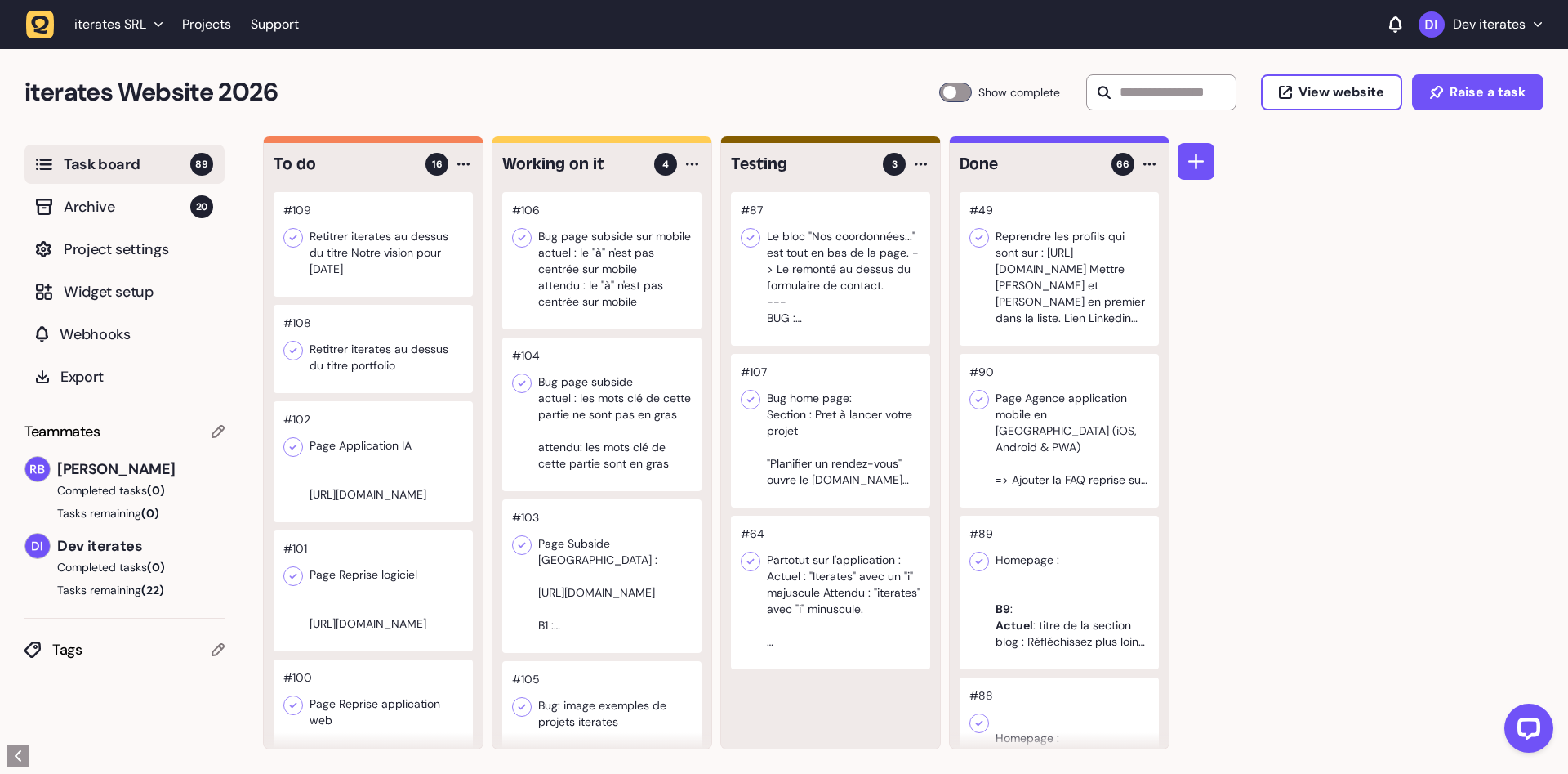
click at [572, 266] on div at bounding box center [602, 261] width 200 height 137
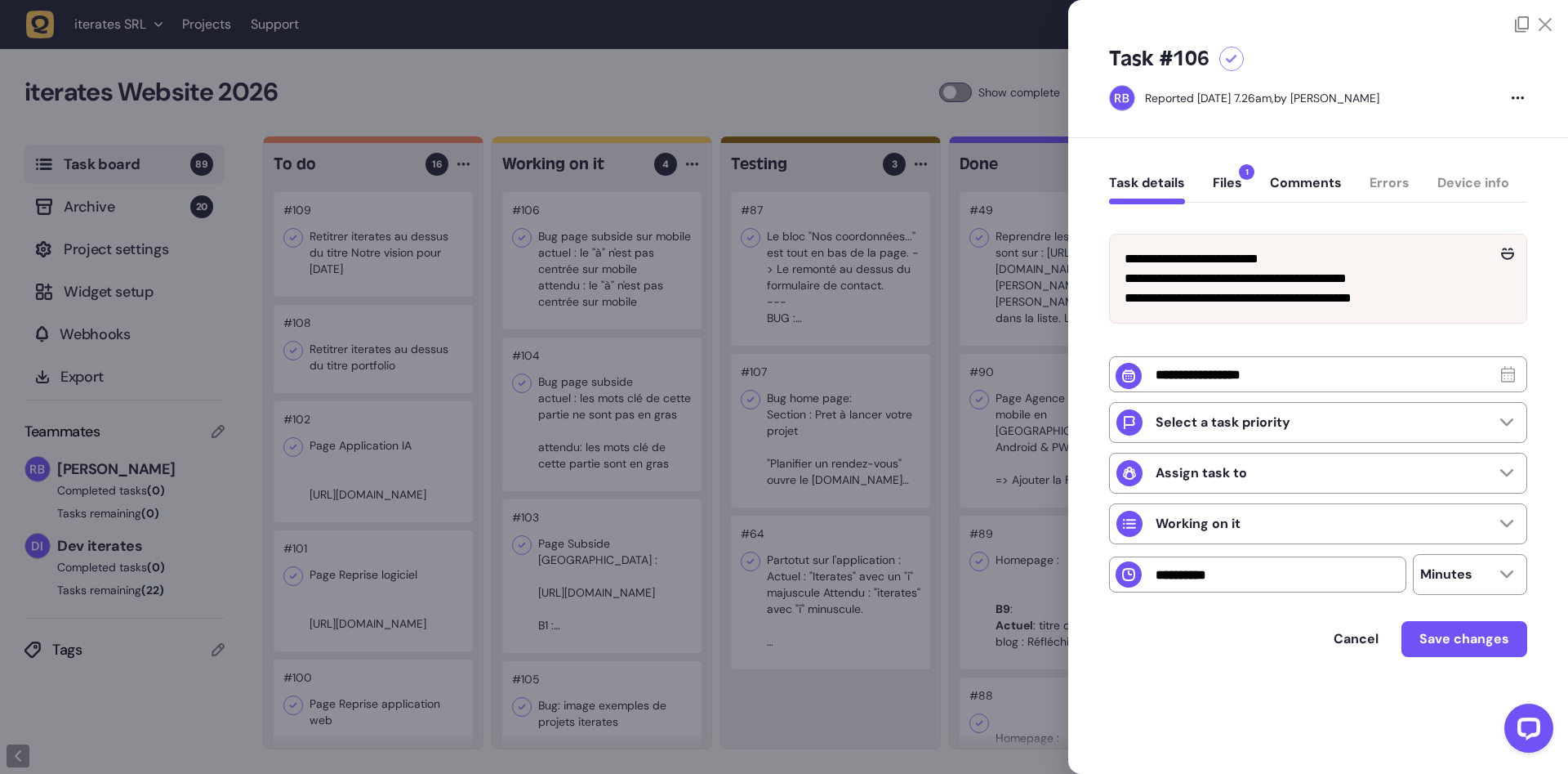
click at [651, 421] on div at bounding box center [784, 387] width 1568 height 774
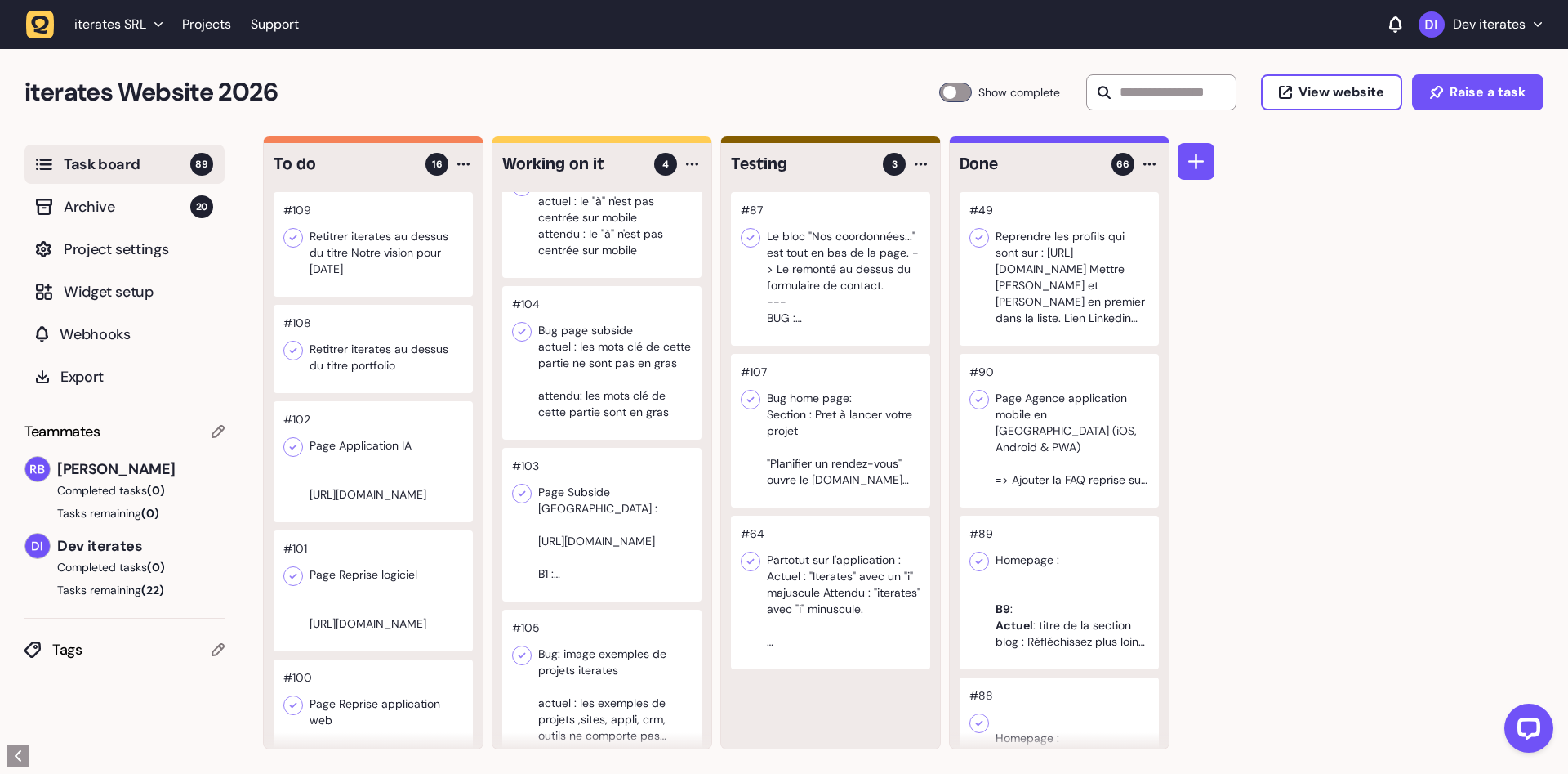
scroll to position [76, 0]
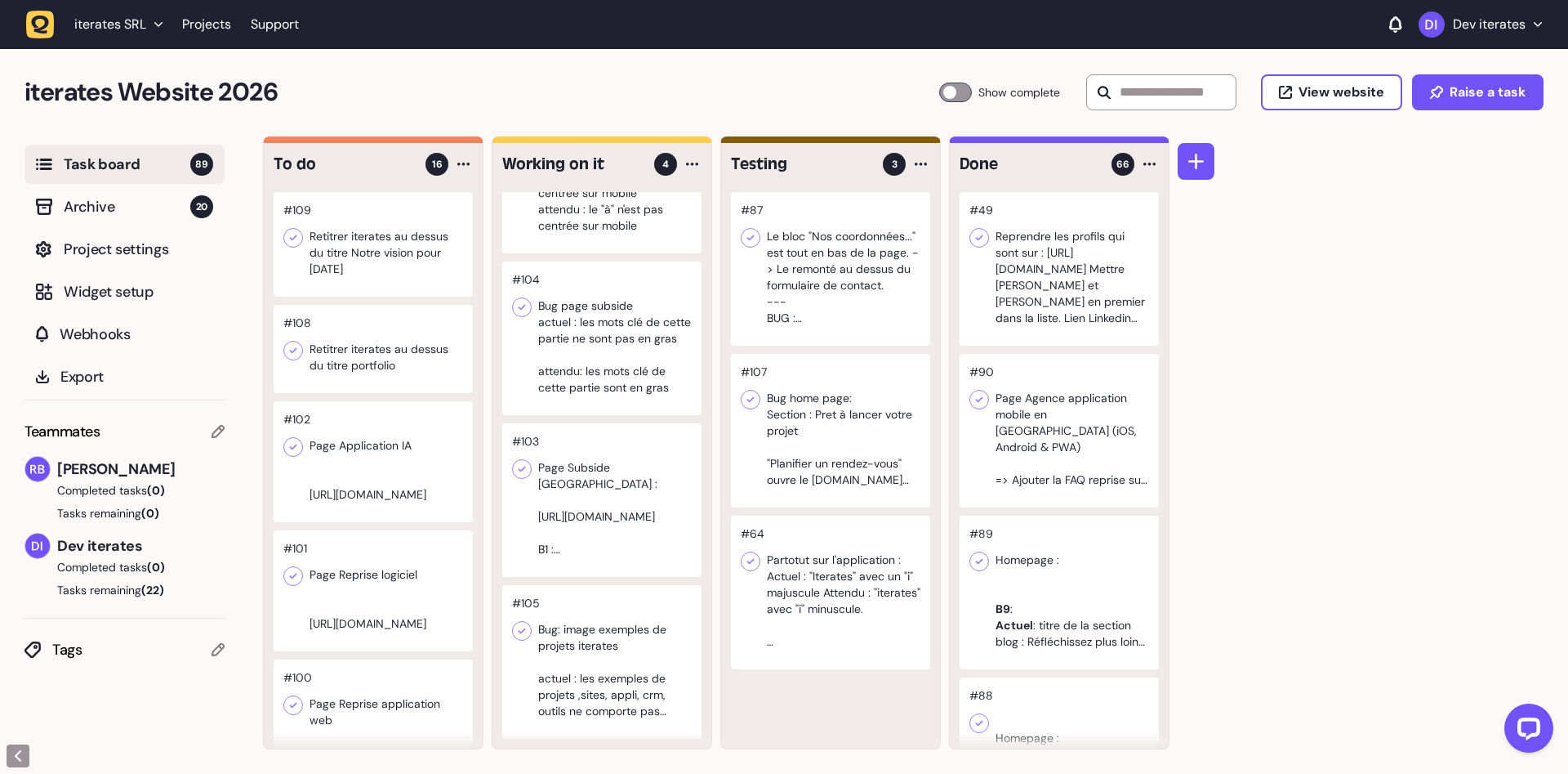
click at [608, 657] on div at bounding box center [602, 662] width 200 height 154
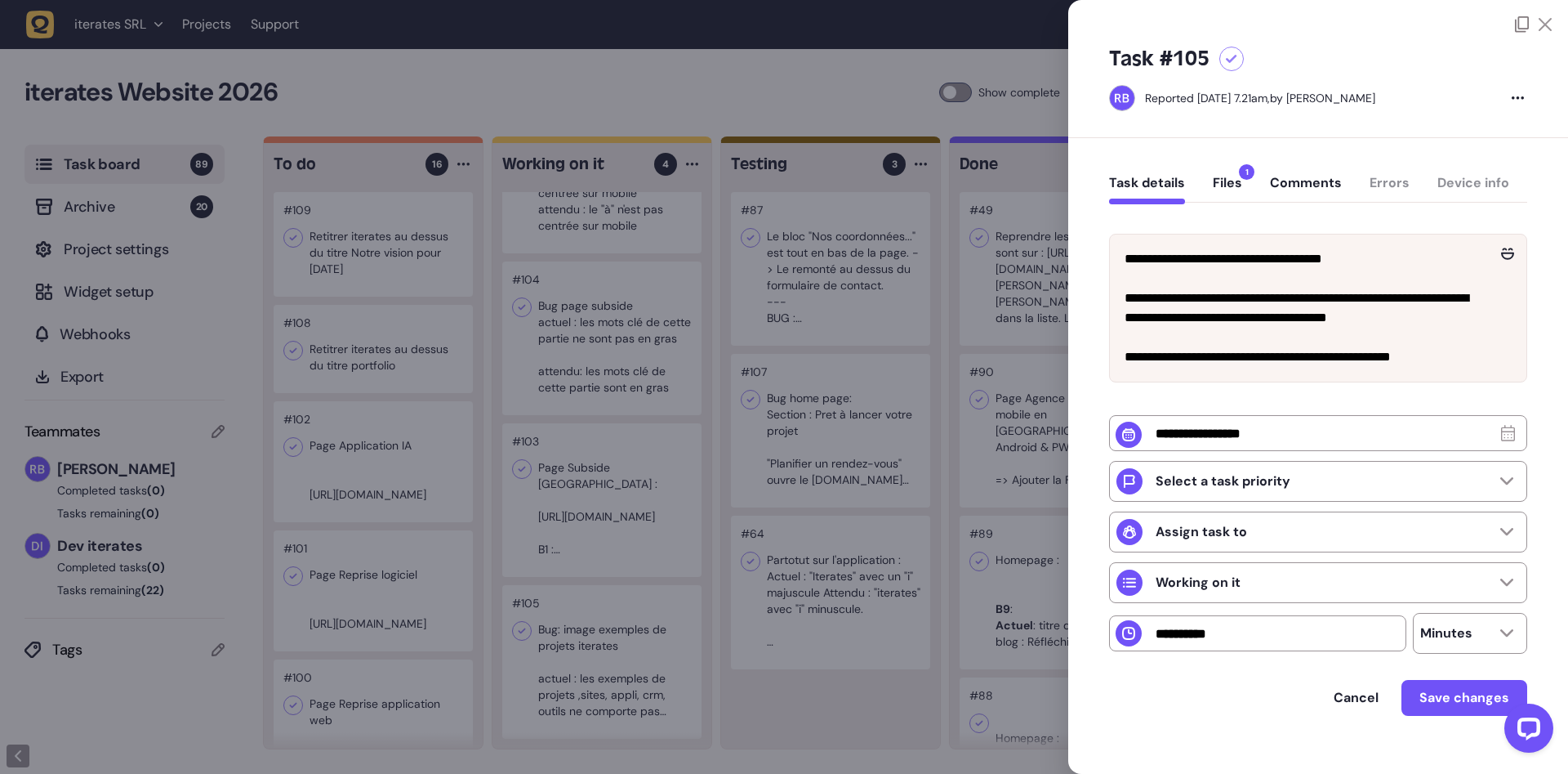
click at [1237, 185] on button "Files 1" at bounding box center [1228, 189] width 29 height 29
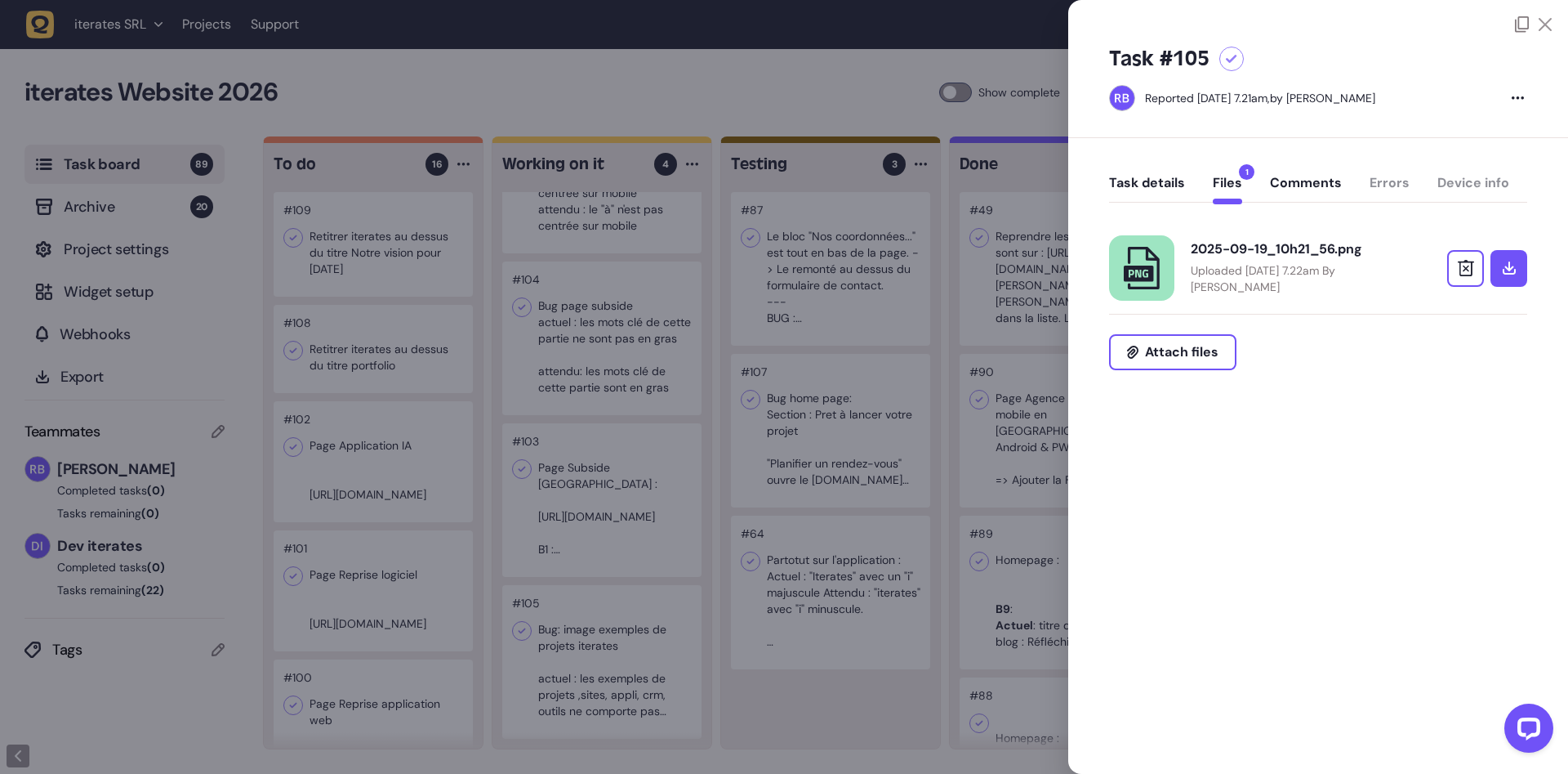
click at [1286, 245] on div "2025-09-19_10h21_56.png" at bounding box center [1297, 249] width 212 height 16
click at [1167, 193] on button "Task details" at bounding box center [1147, 189] width 76 height 29
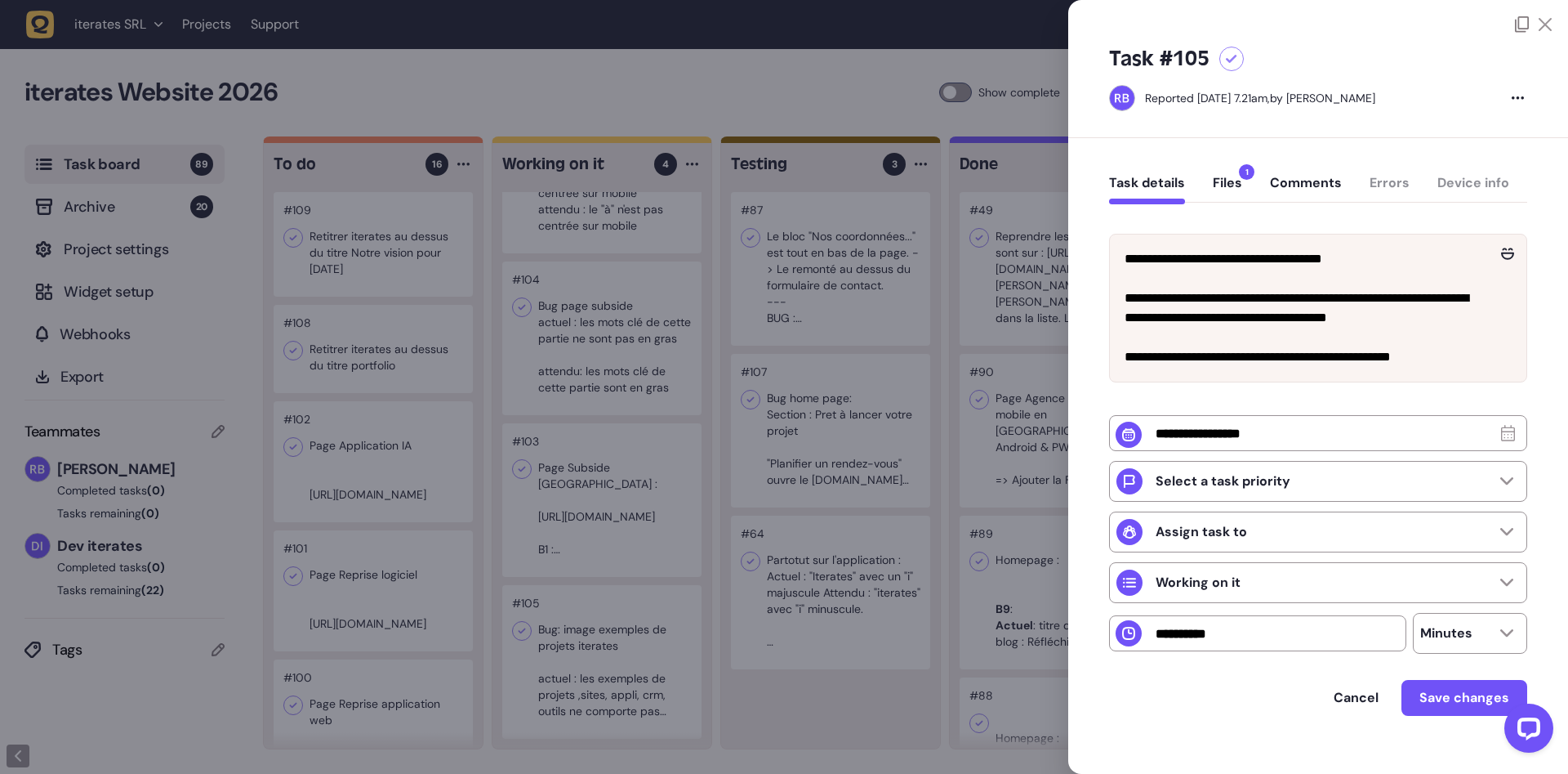
click at [686, 669] on div at bounding box center [784, 387] width 1568 height 774
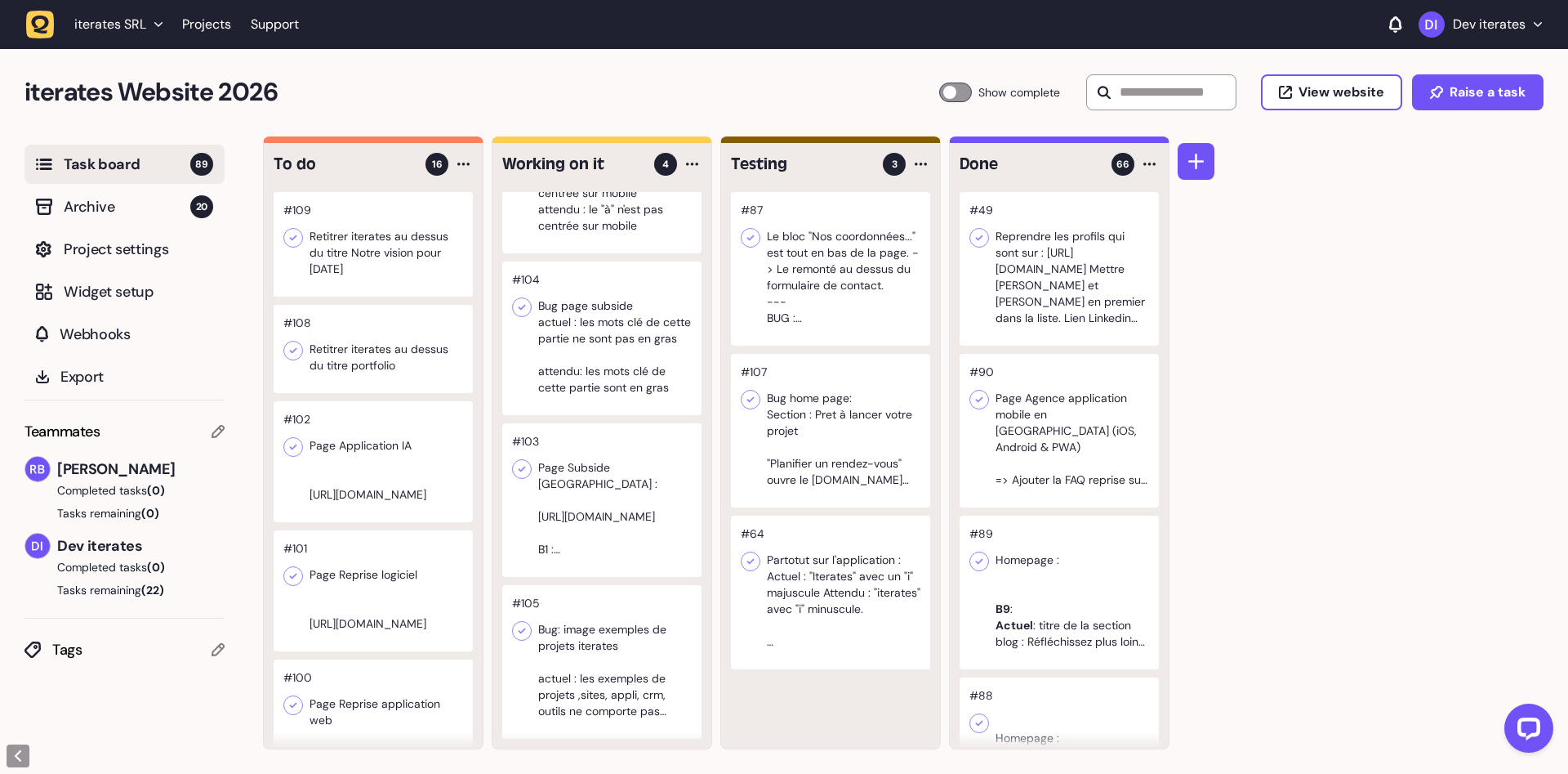
click at [584, 517] on div at bounding box center [602, 500] width 200 height 154
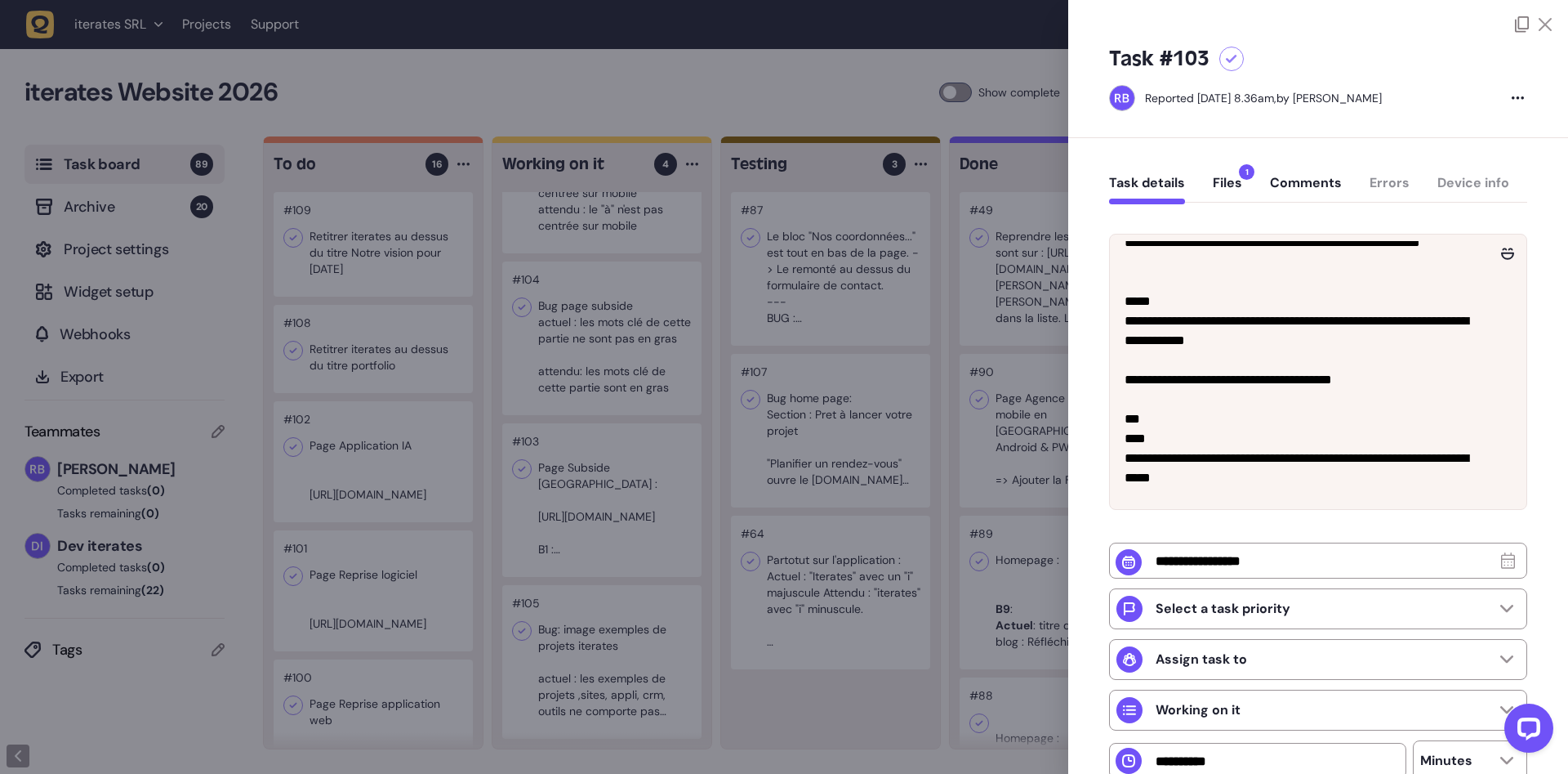
scroll to position [24, 0]
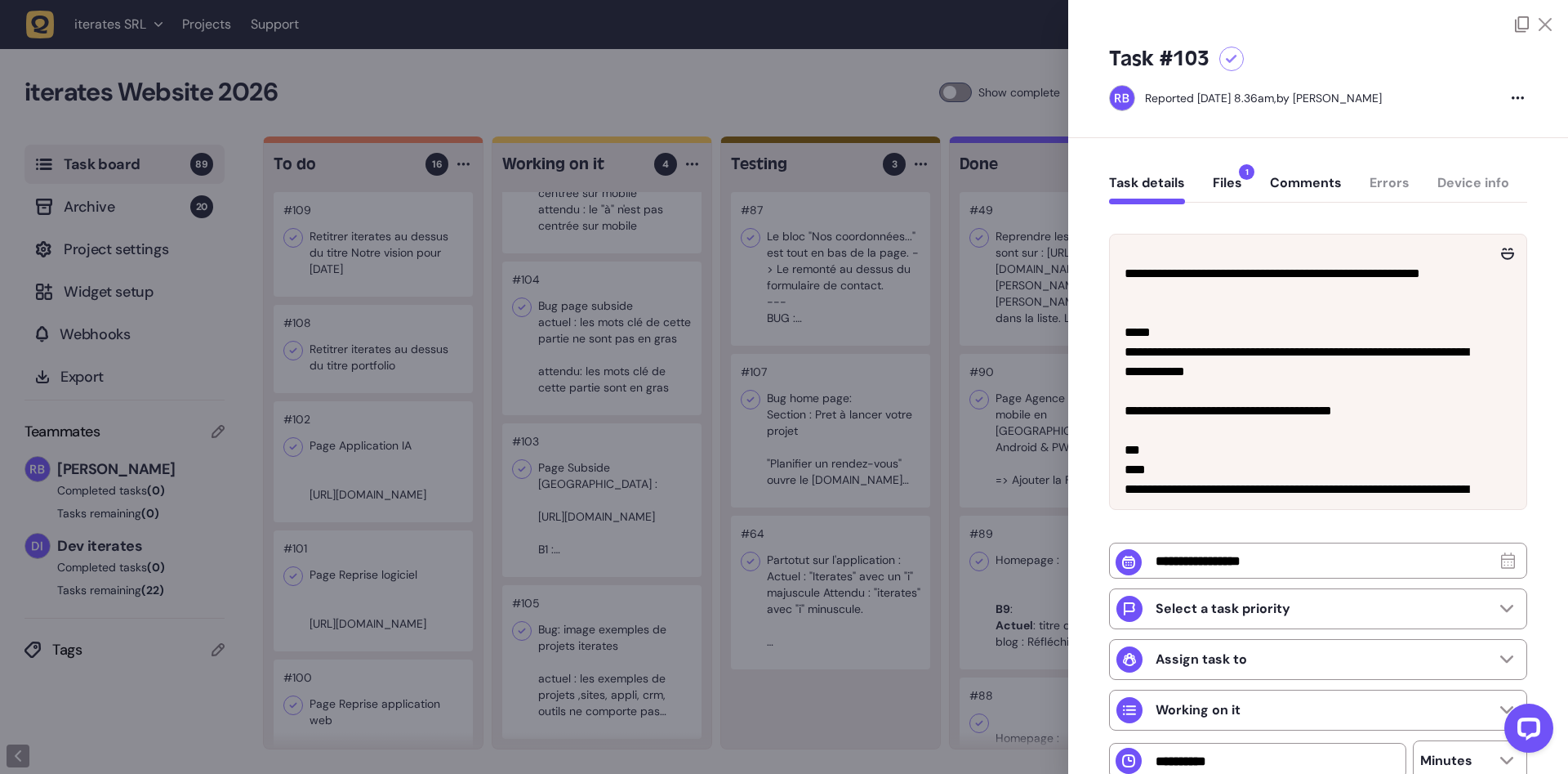
click at [1248, 187] on div "Task details Files 1 Comments Errors Device info" at bounding box center [1319, 186] width 418 height 48
click at [1224, 187] on button "Files 1" at bounding box center [1228, 189] width 29 height 29
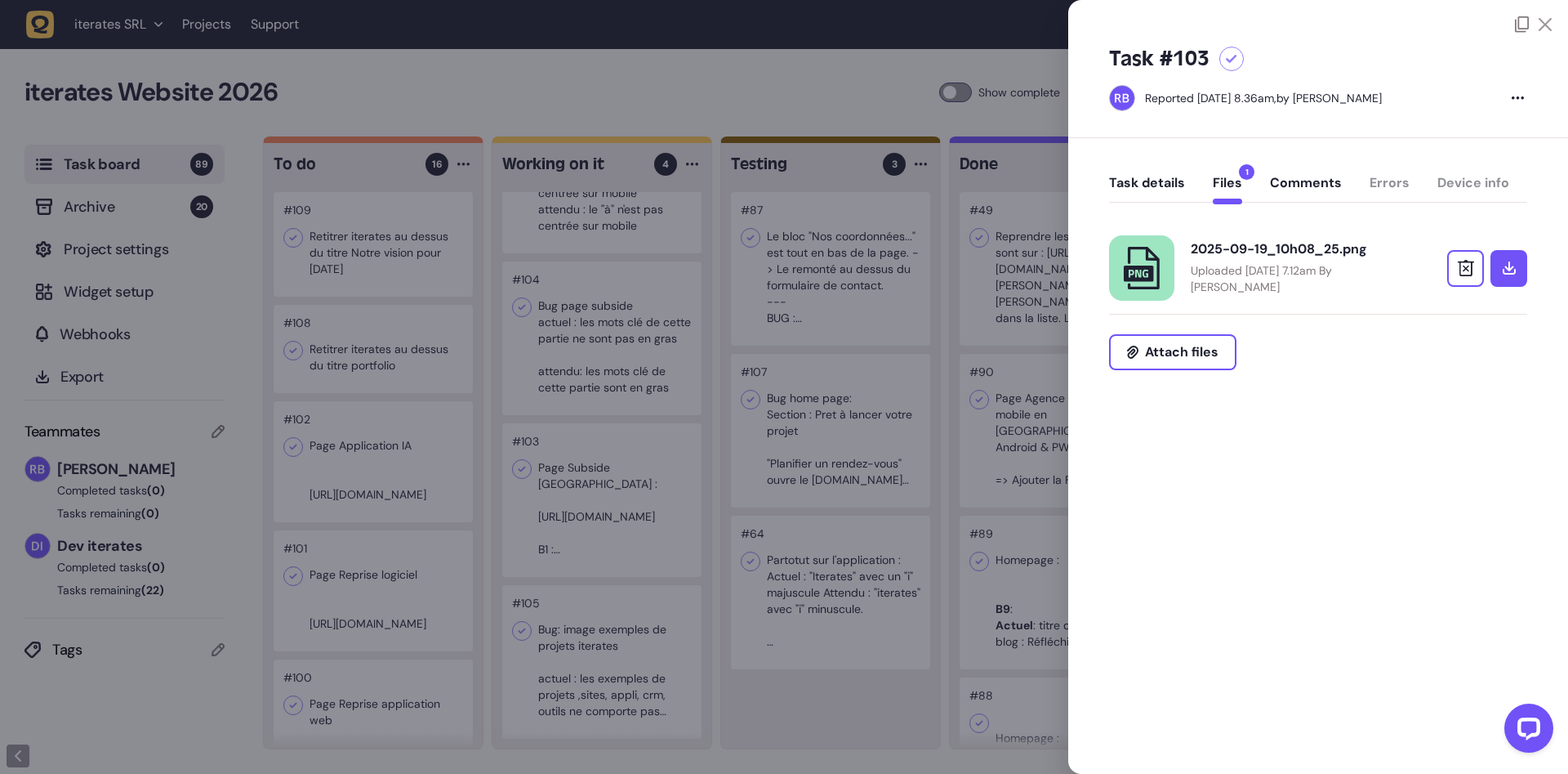
click at [1232, 246] on div "2025-09-19_10h08_25.png" at bounding box center [1297, 249] width 212 height 16
click at [1149, 174] on div "Task details Files 1 Comments Errors Device info" at bounding box center [1319, 186] width 418 height 48
click at [1143, 200] on button "Task details" at bounding box center [1147, 189] width 76 height 29
